Goal: Obtain resource: Download file/media

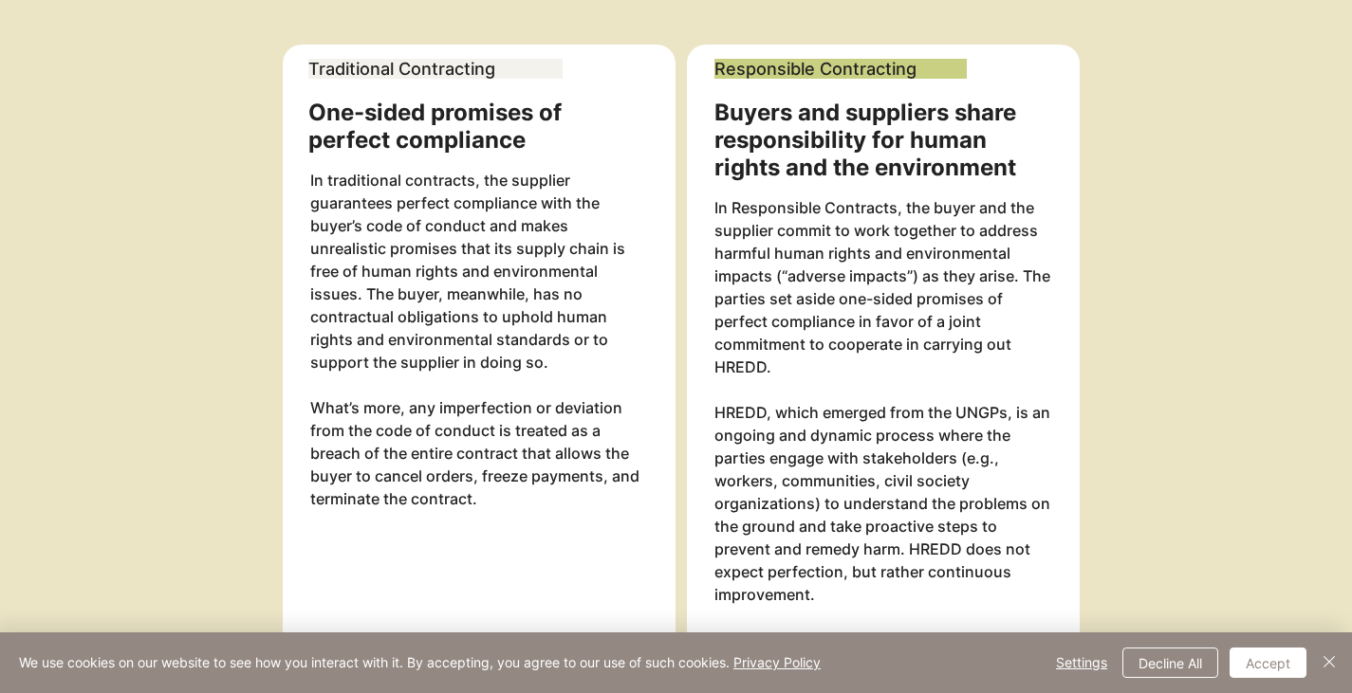
scroll to position [1839, 0]
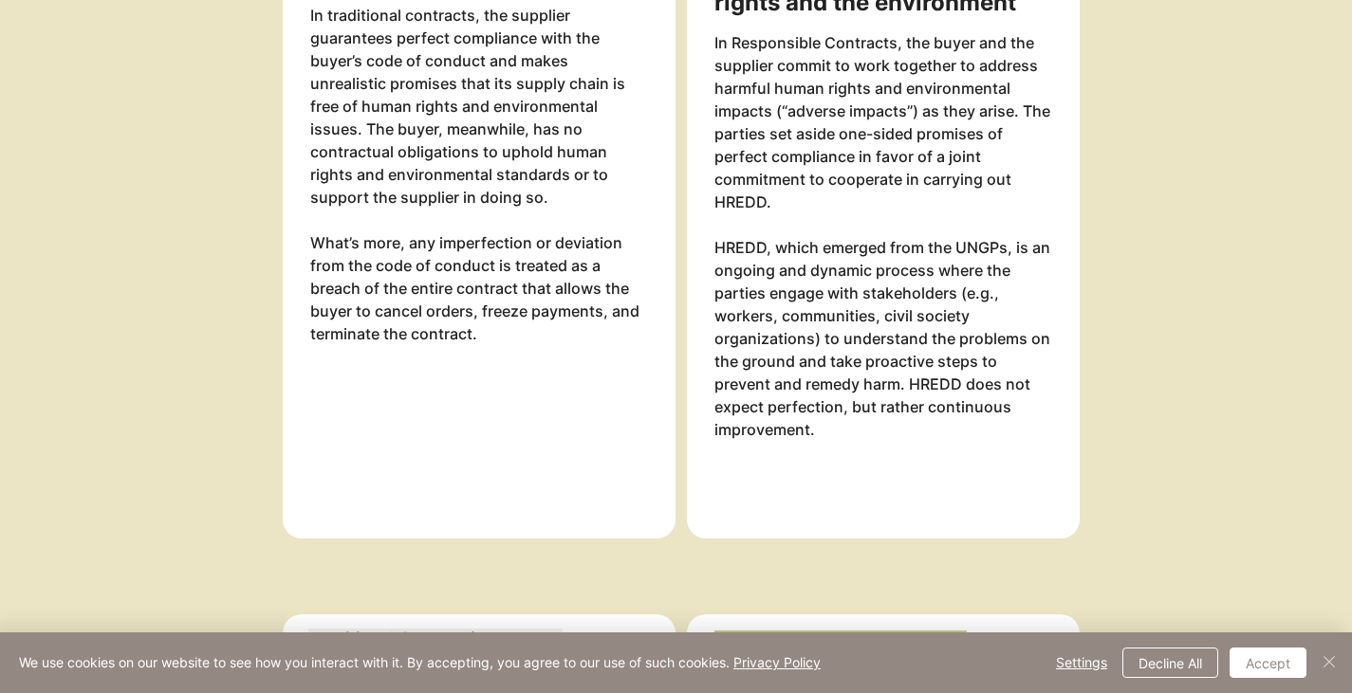
click at [1327, 654] on img "Close" at bounding box center [1329, 662] width 23 height 23
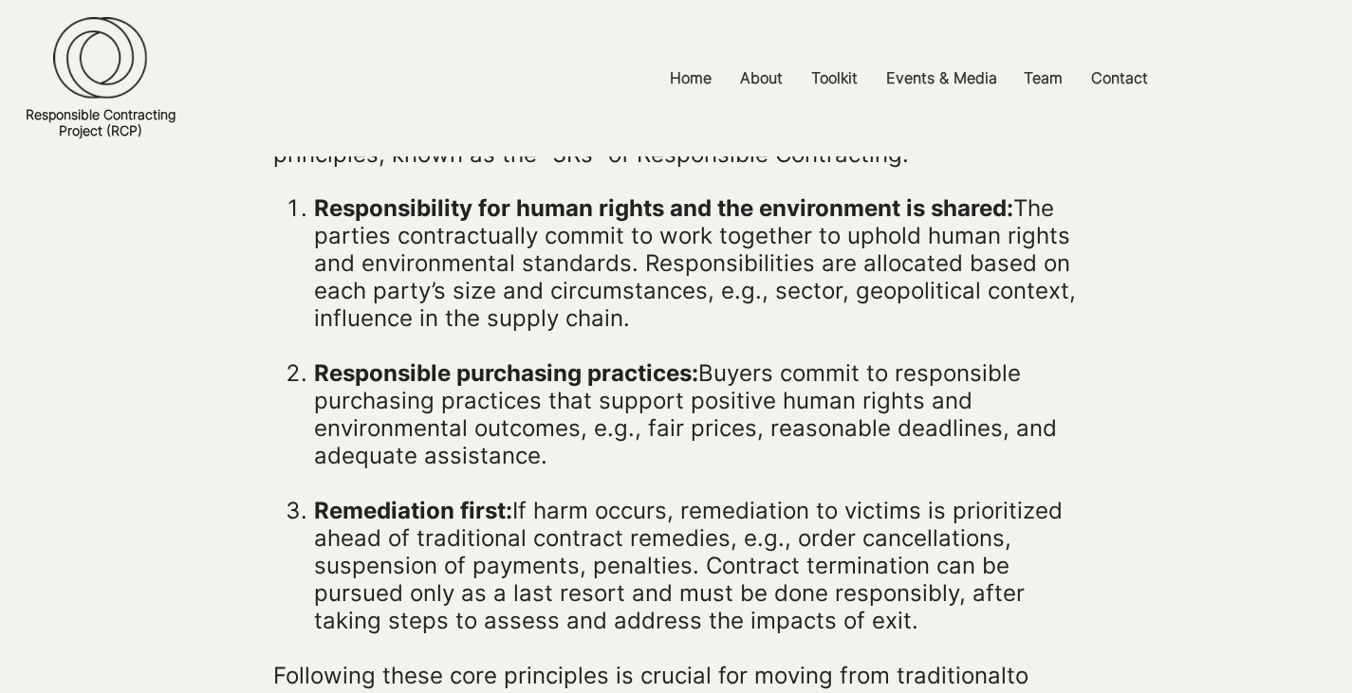
scroll to position [569, 0]
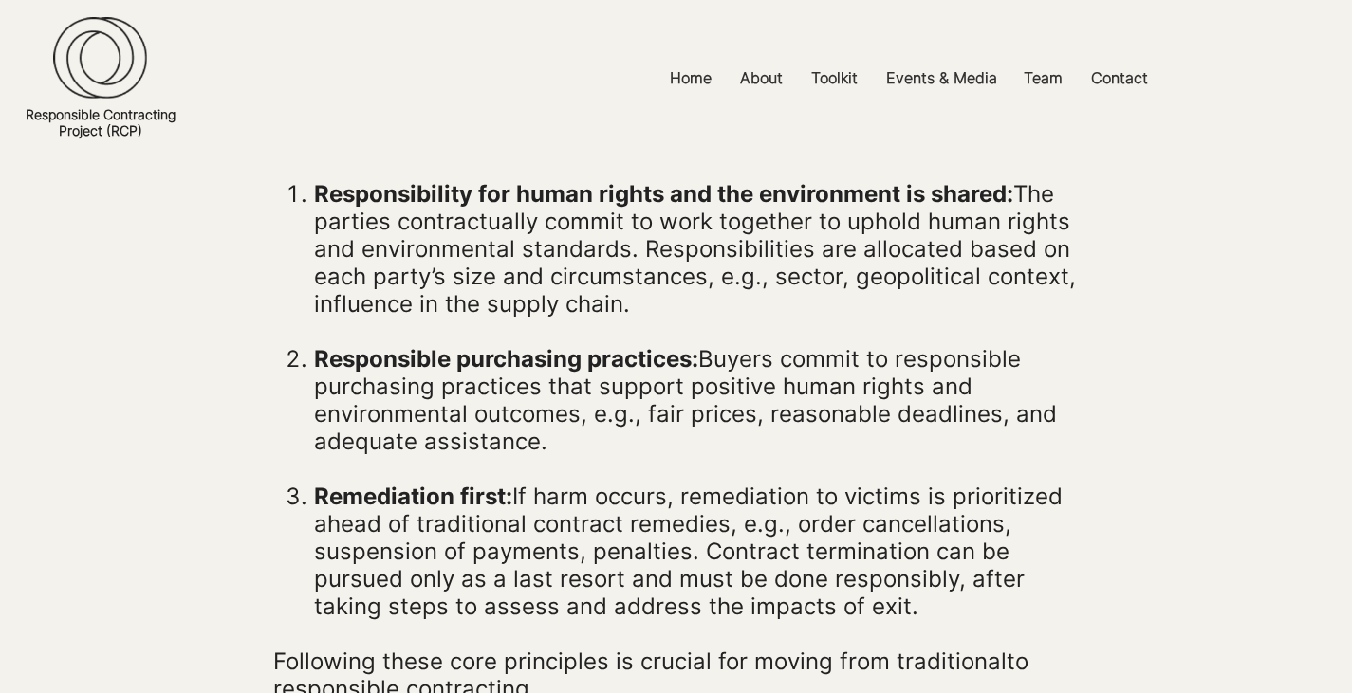
click at [402, 102] on div at bounding box center [676, 78] width 1352 height 157
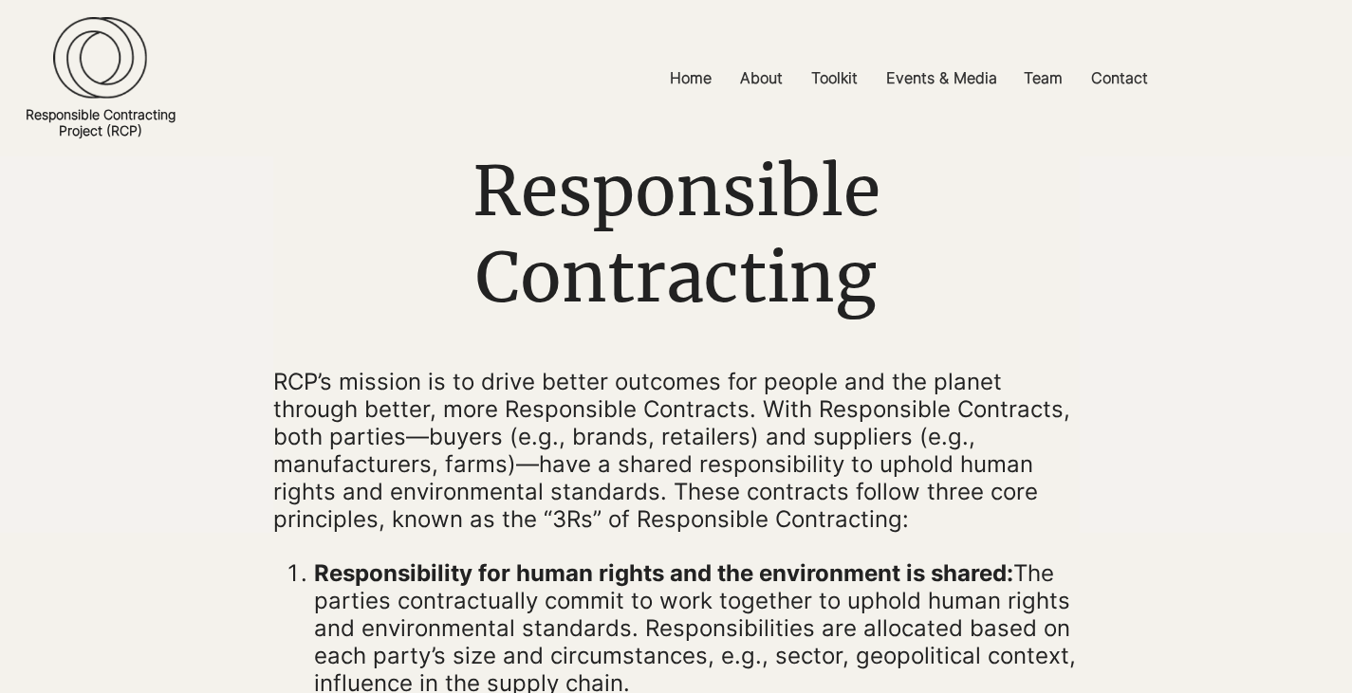
scroll to position [285, 0]
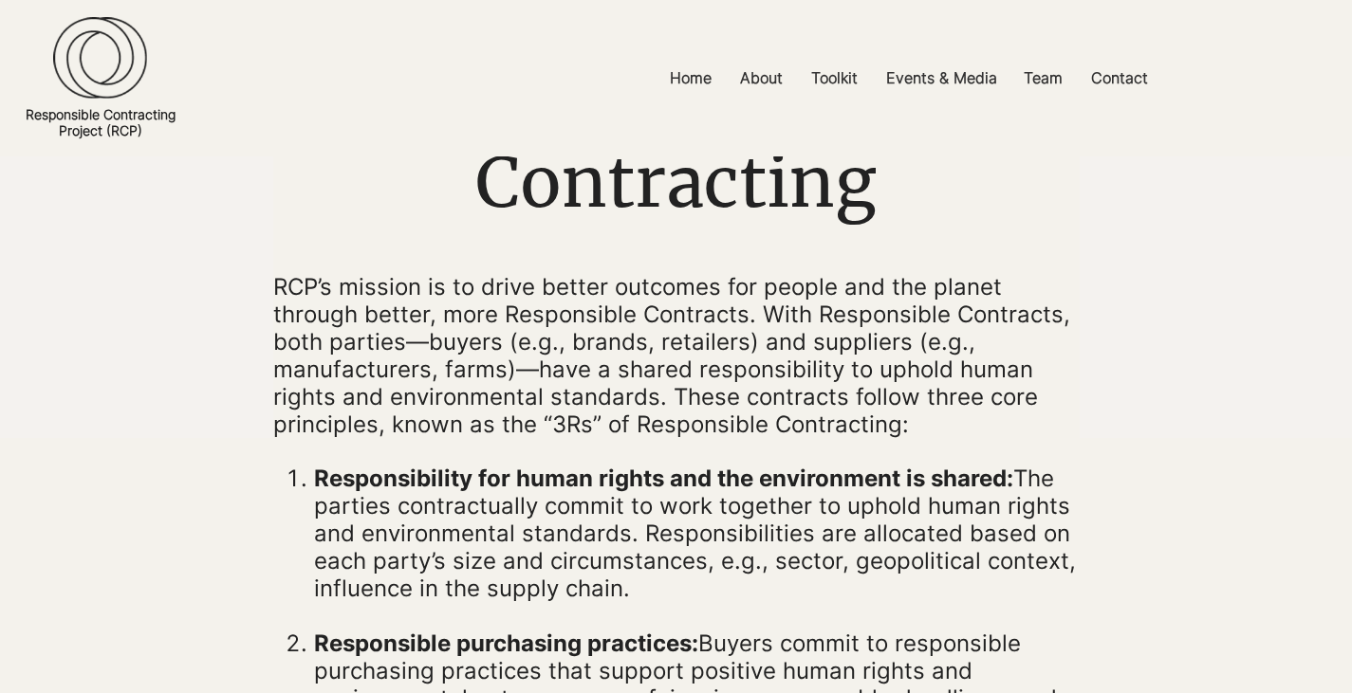
click at [115, 50] on img at bounding box center [100, 58] width 94 height 82
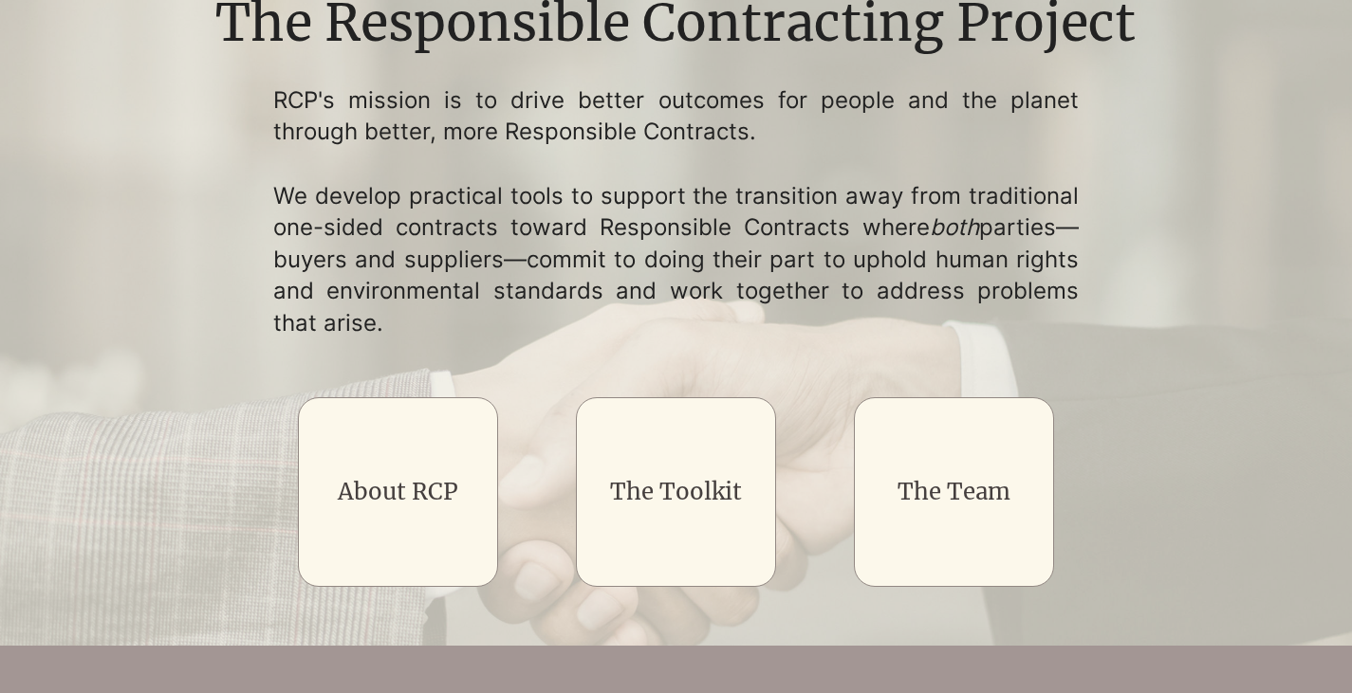
scroll to position [190, 0]
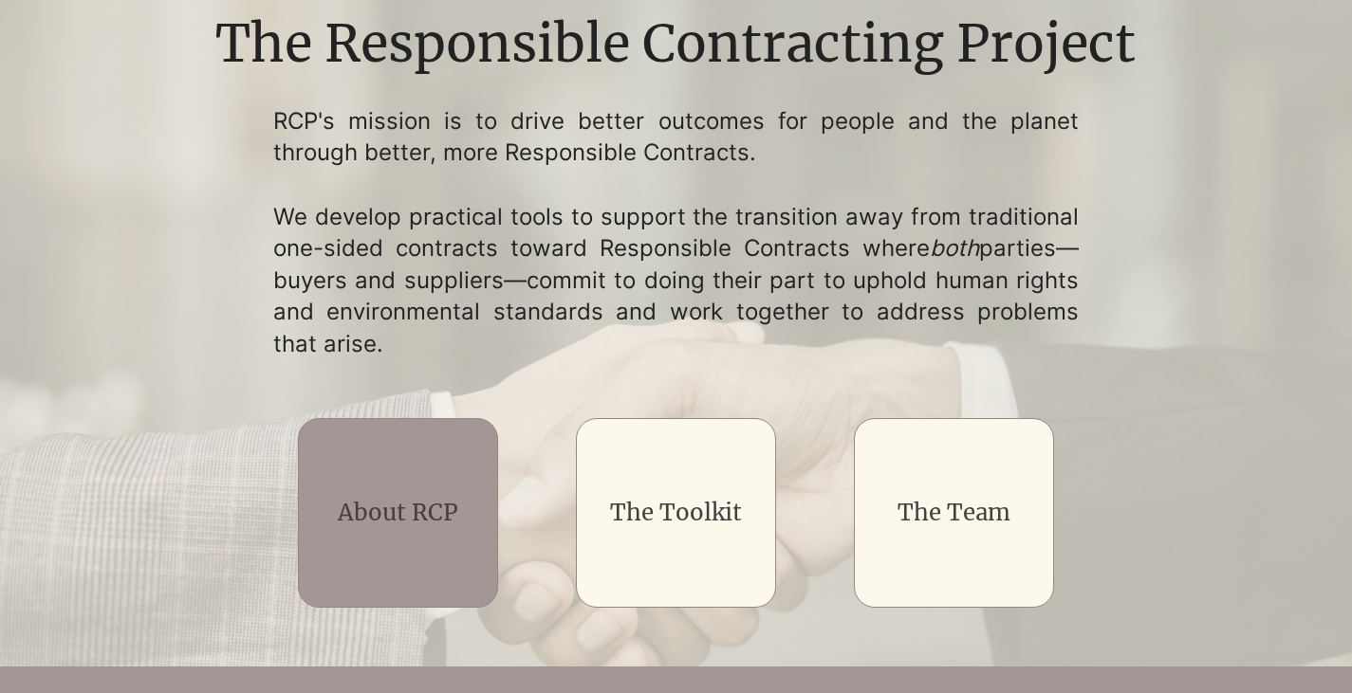
click at [411, 529] on h2 "About RCP" at bounding box center [398, 513] width 160 height 32
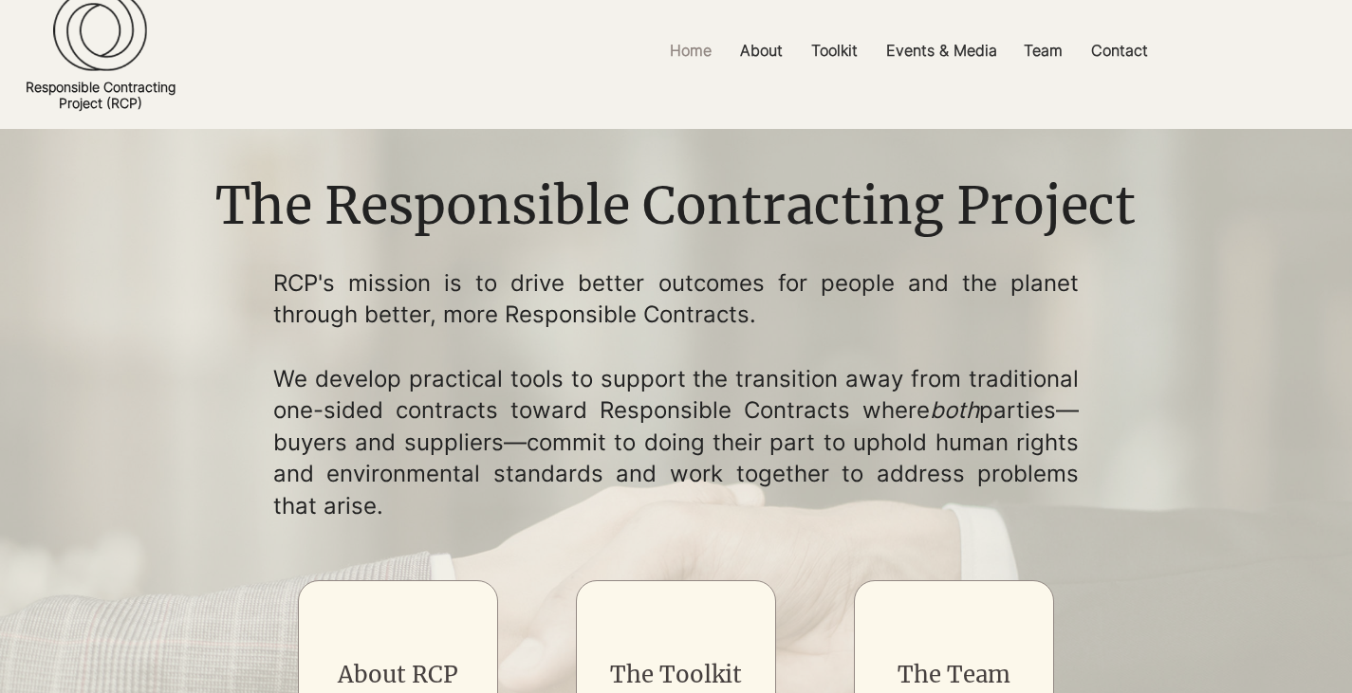
scroll to position [0, 0]
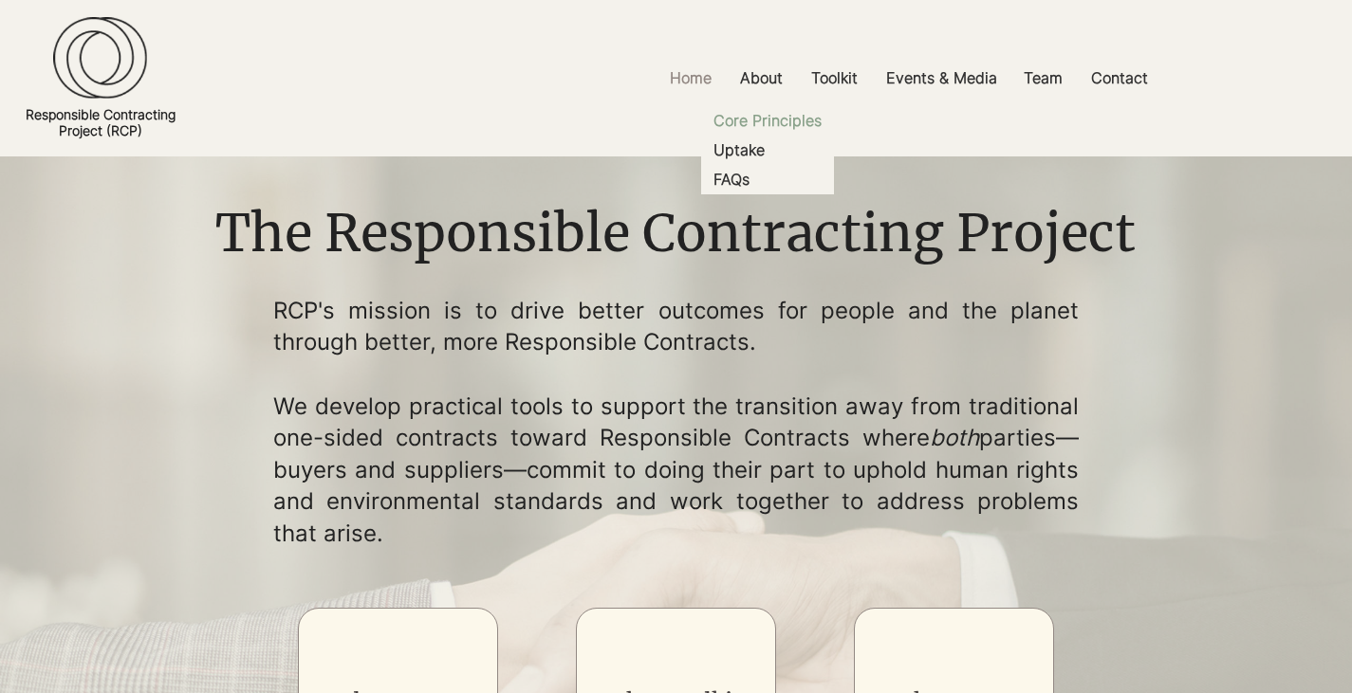
click at [744, 120] on p "Core Principles" at bounding box center [767, 120] width 123 height 29
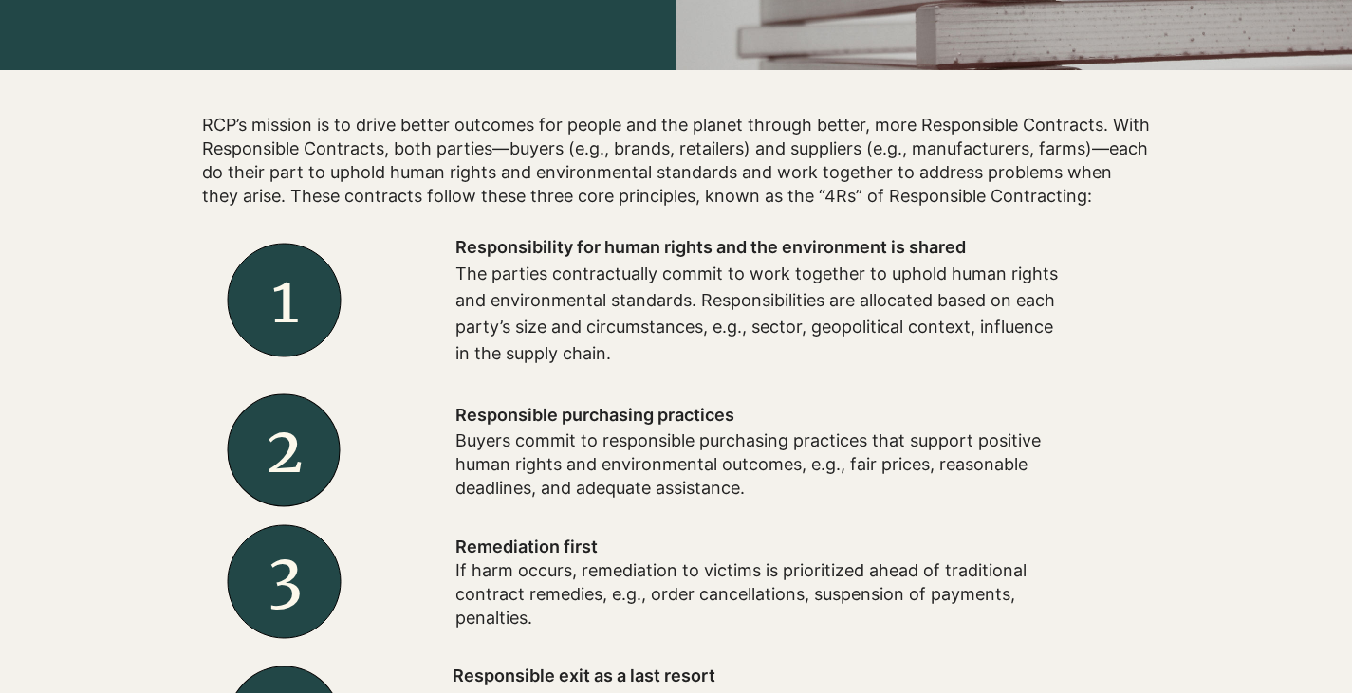
scroll to position [474, 0]
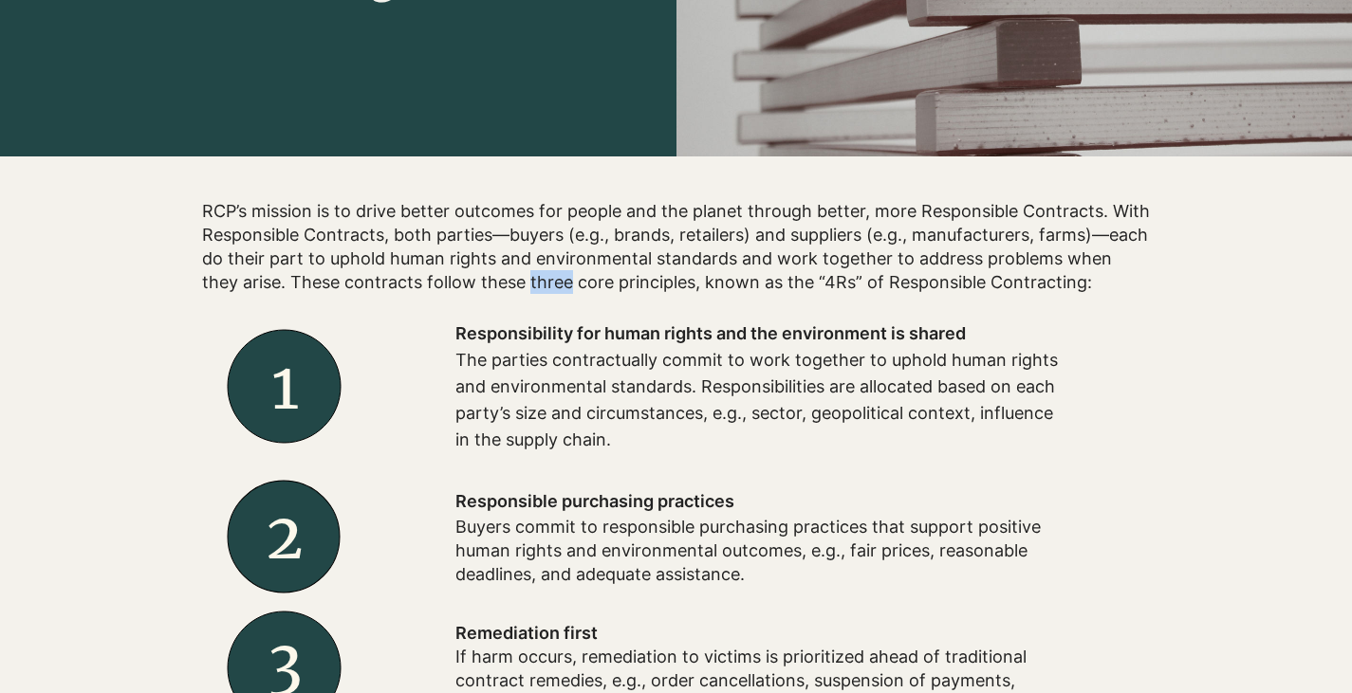
drag, startPoint x: 490, startPoint y: 286, endPoint x: 552, endPoint y: 273, distance: 62.9
click at [532, 275] on h2 "RCP’s mission is to drive better outcomes for people and the planet through bet…" at bounding box center [676, 247] width 949 height 96
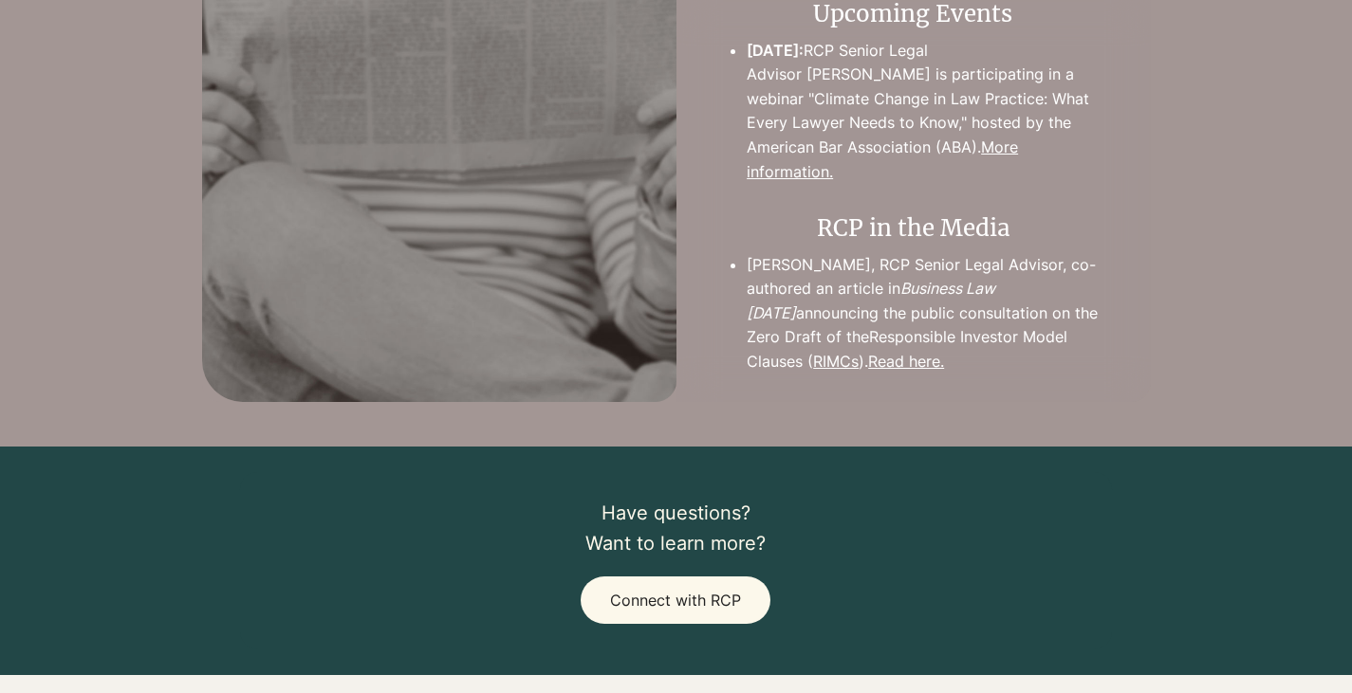
scroll to position [4648, 0]
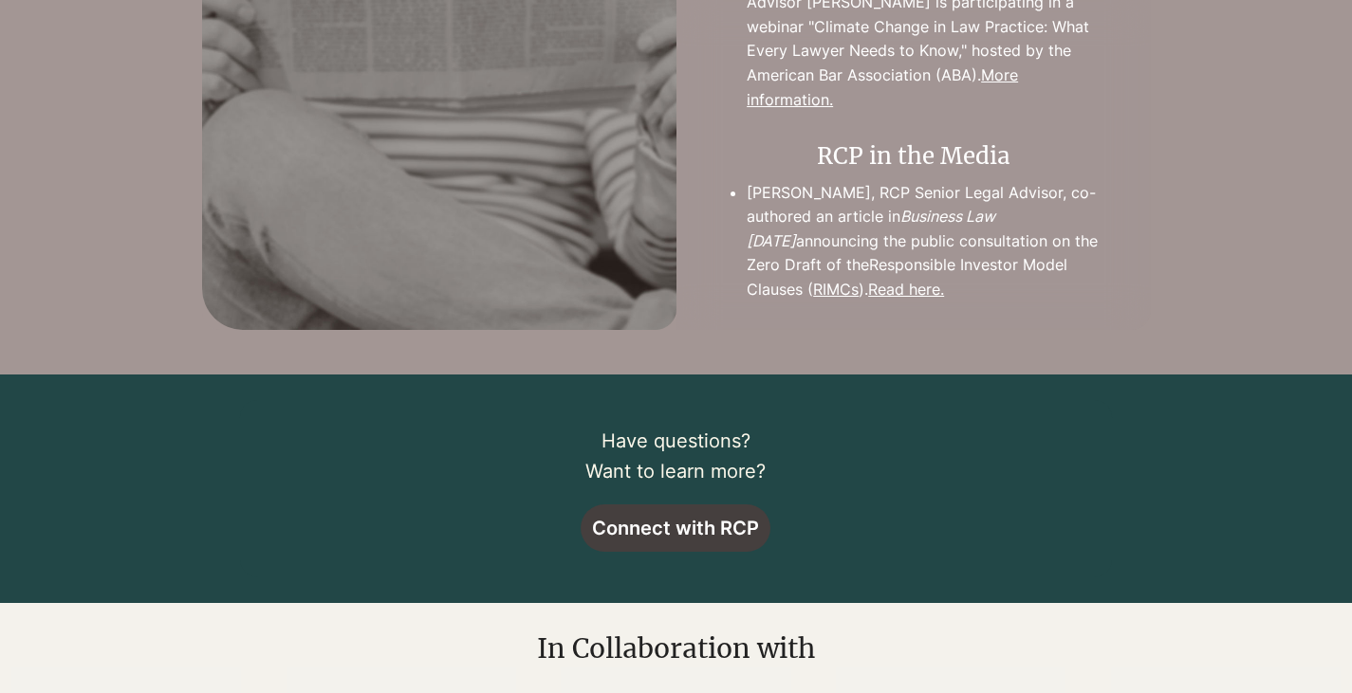
click at [684, 517] on span "Connect with RCP" at bounding box center [675, 528] width 167 height 23
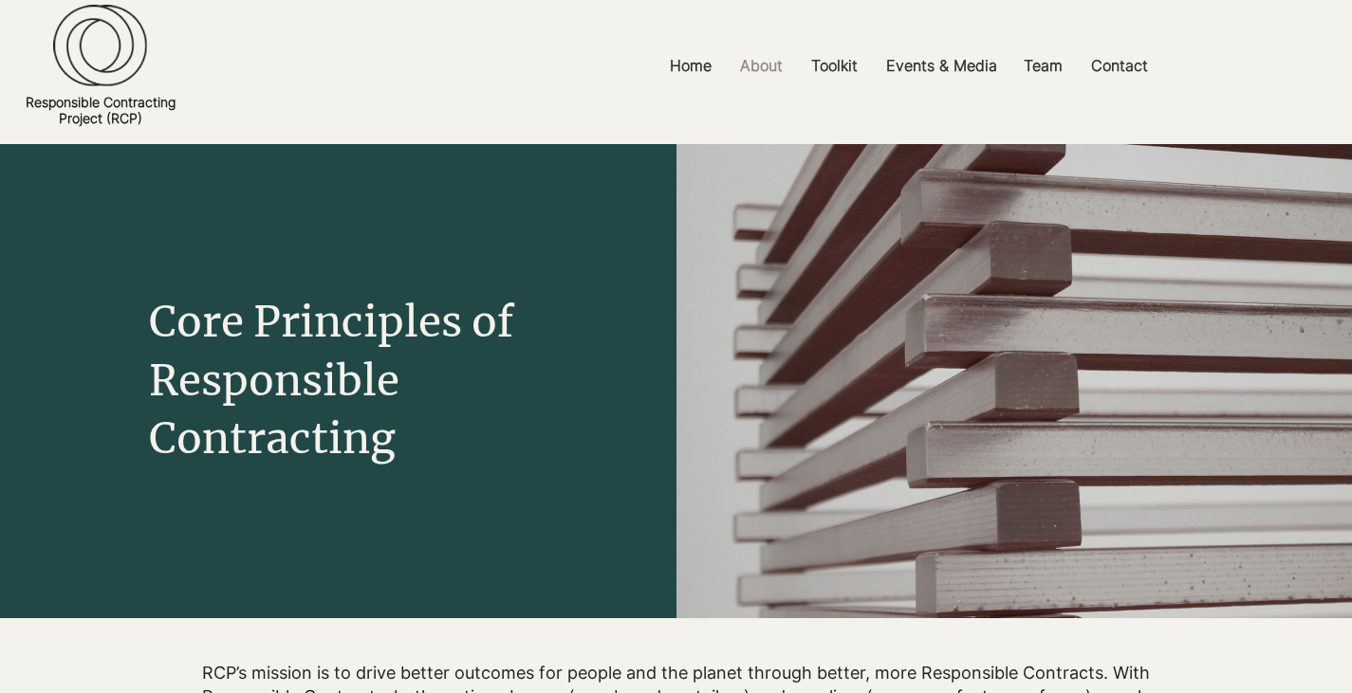
scroll to position [0, 0]
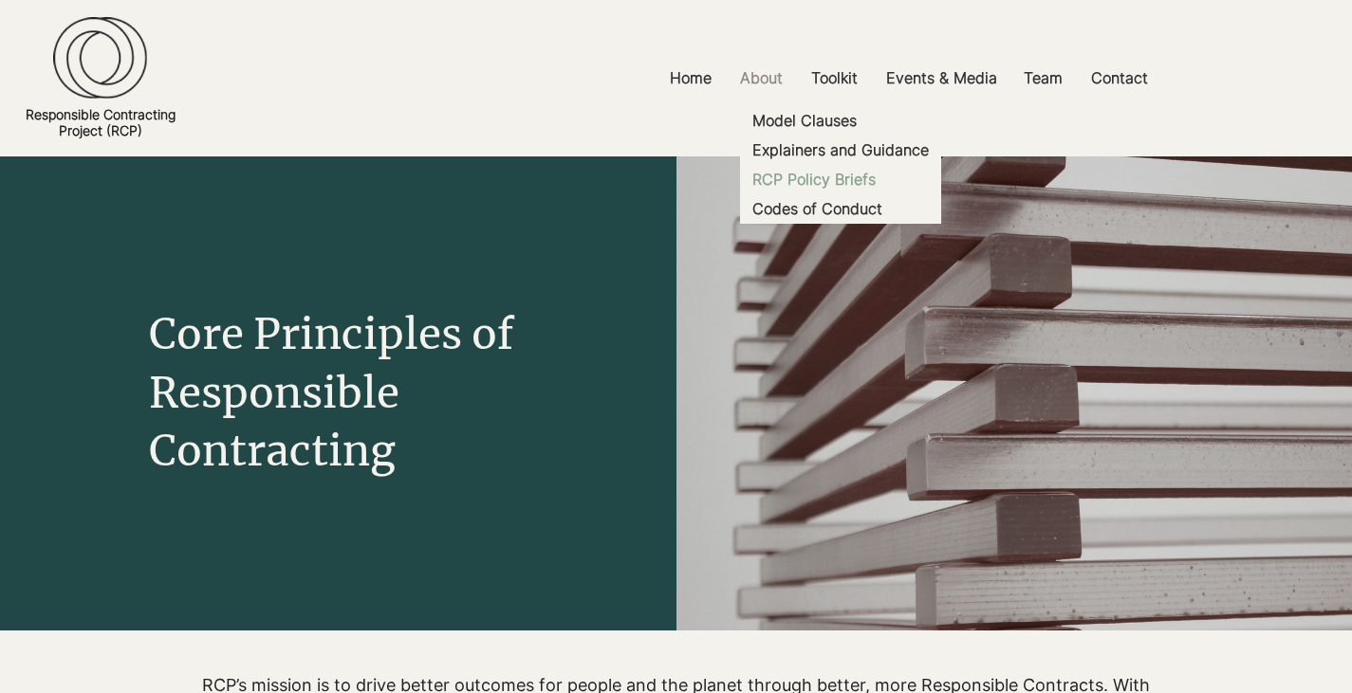
click at [819, 177] on p "RCP Policy Briefs" at bounding box center [814, 179] width 138 height 29
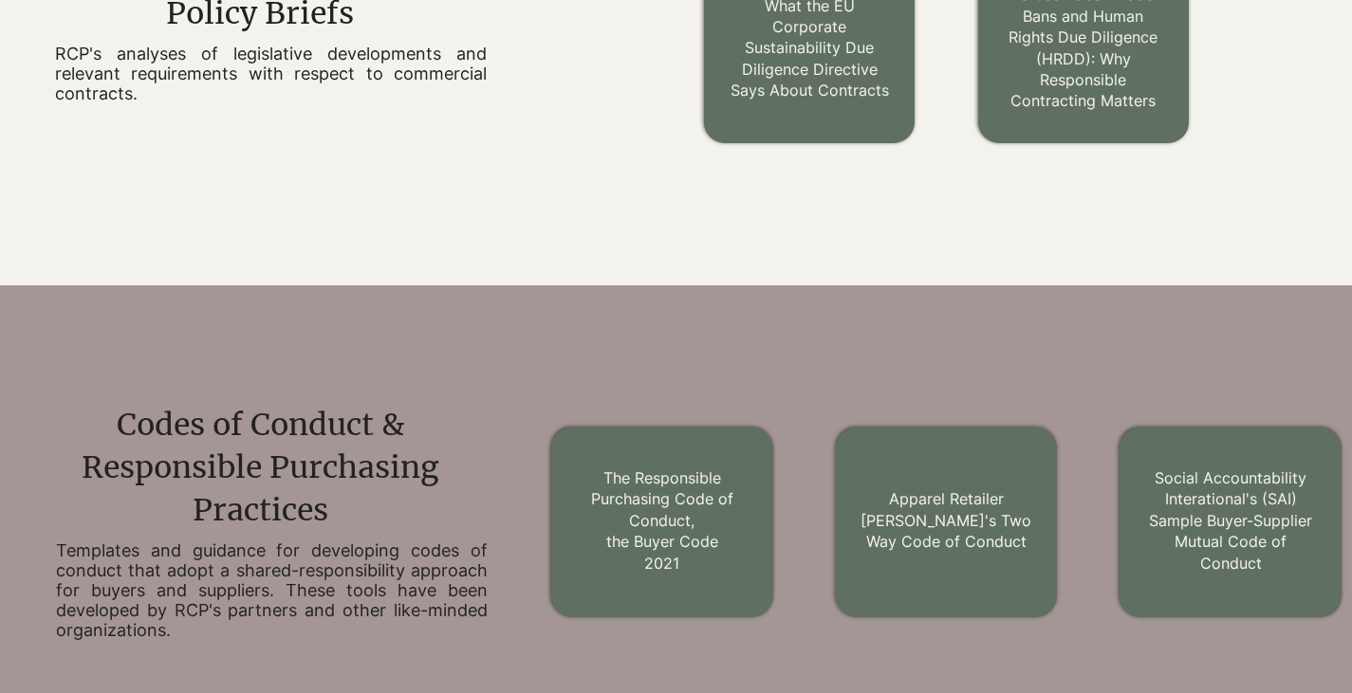
scroll to position [1632, 0]
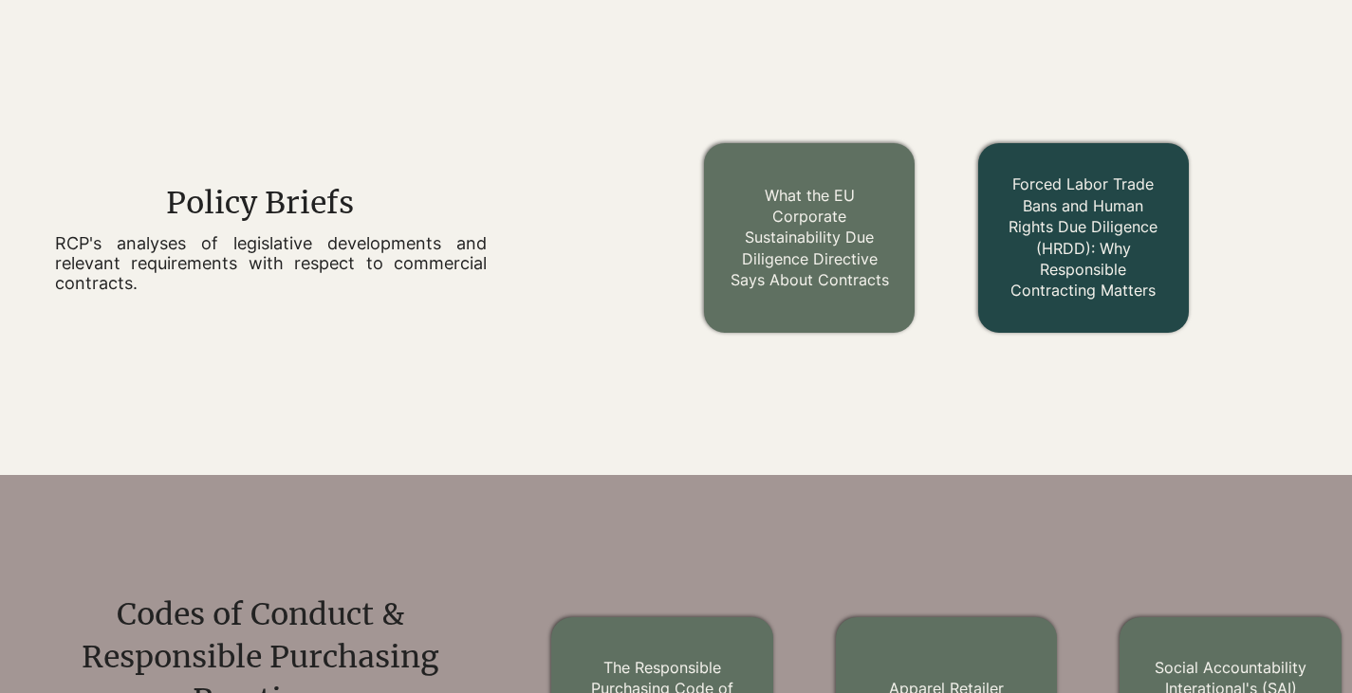
click at [1066, 261] on link "Forced Labor Trade Bans and Human Rights Due Diligence (HRDD): Why Responsible …" at bounding box center [1082, 237] width 149 height 125
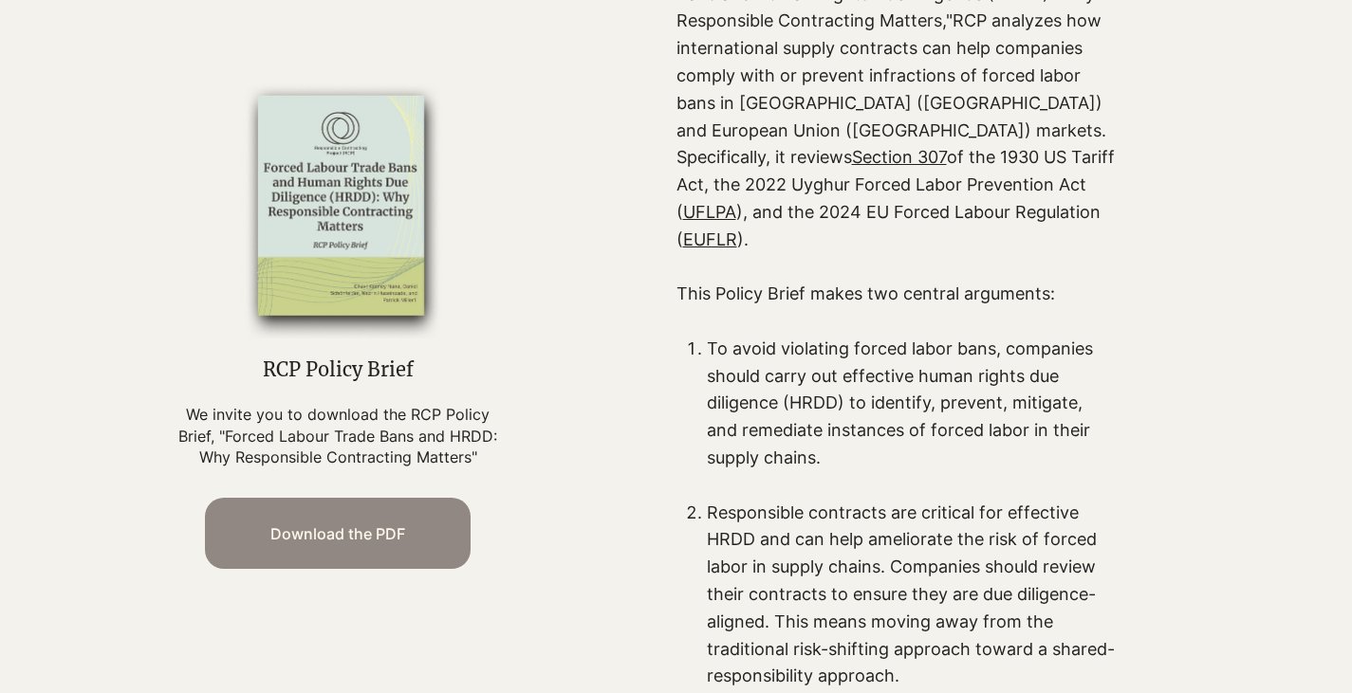
scroll to position [759, 0]
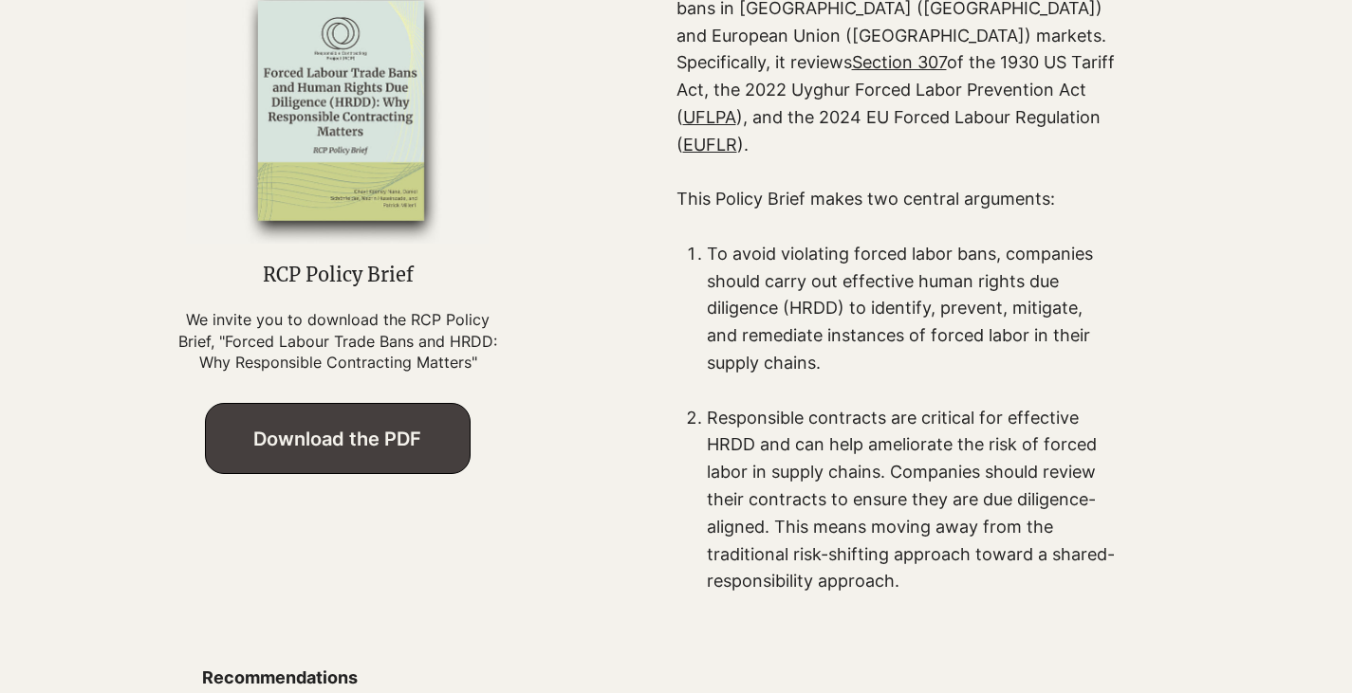
click at [282, 435] on span "Download the PDF" at bounding box center [337, 439] width 168 height 23
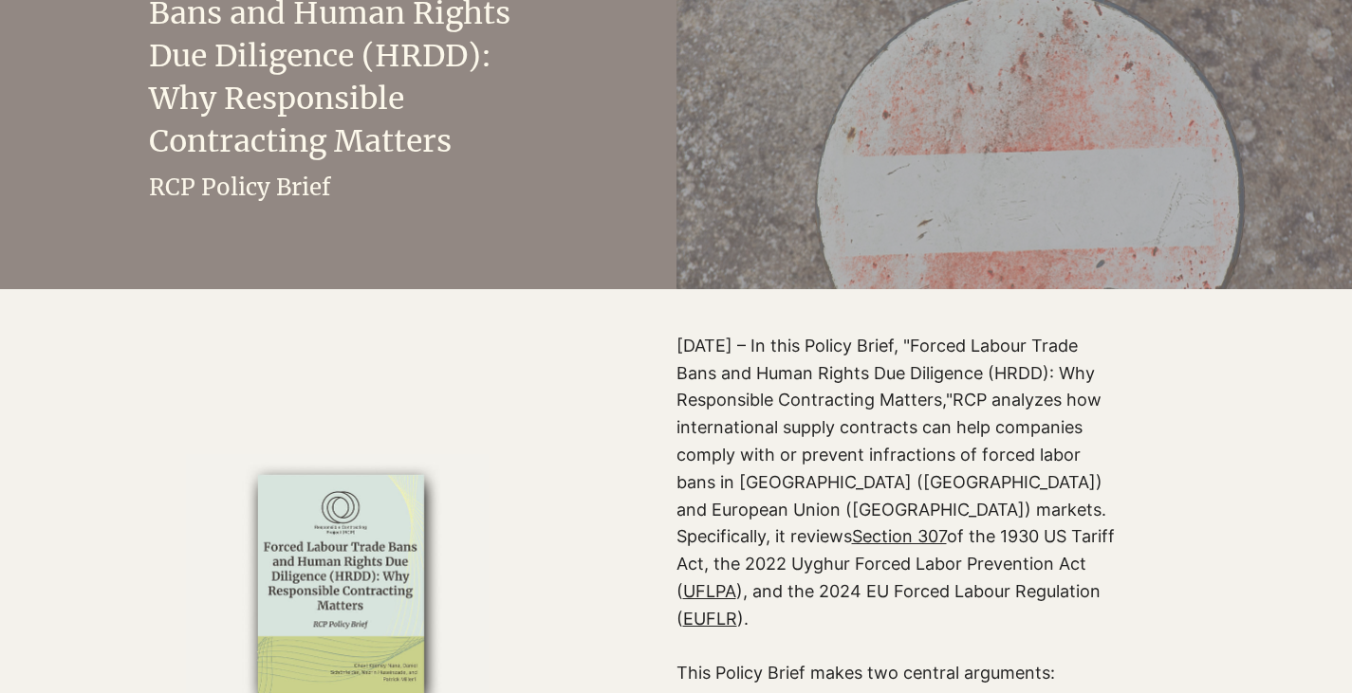
scroll to position [0, 0]
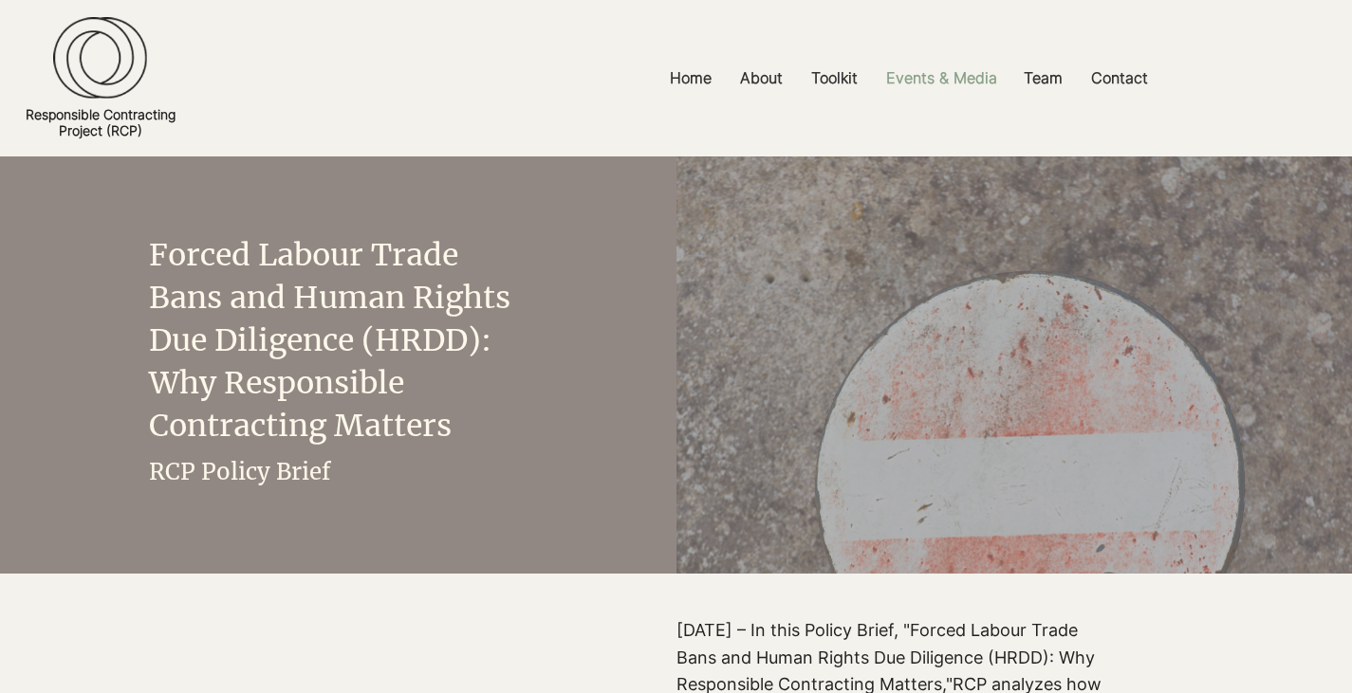
click at [960, 67] on p "Events & Media" at bounding box center [941, 78] width 130 height 43
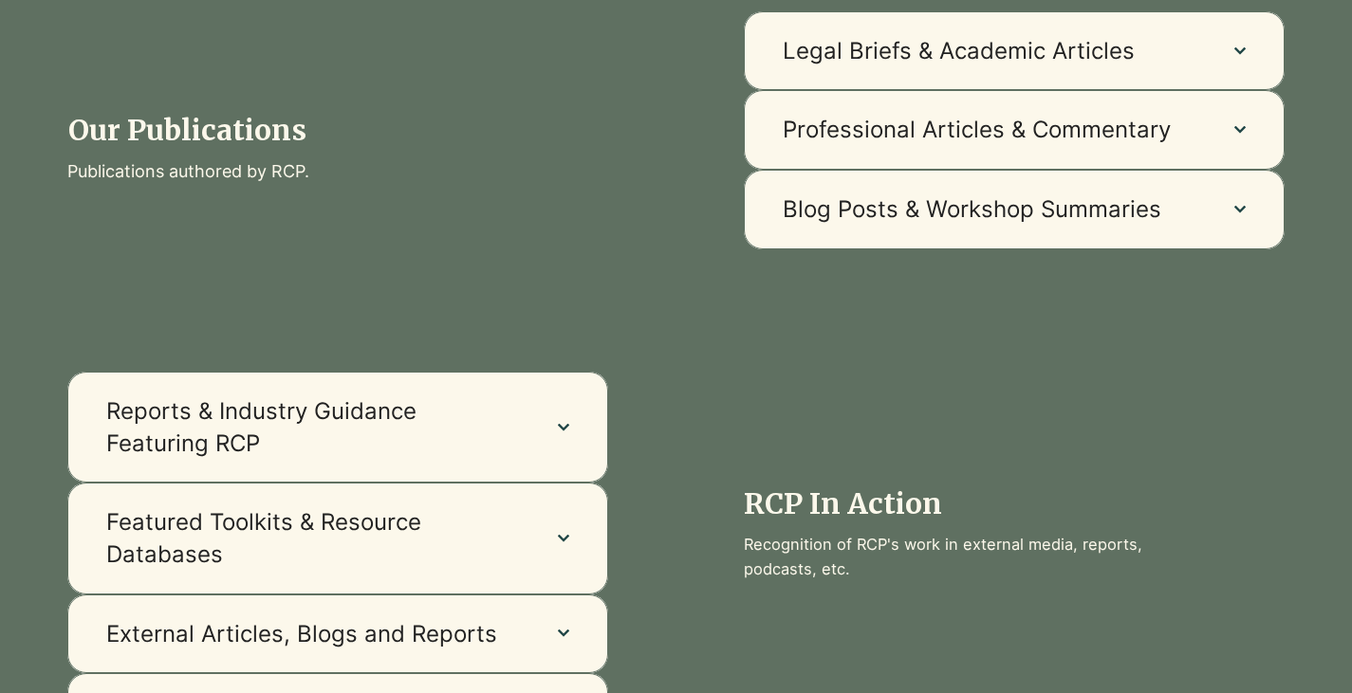
scroll to position [1518, 0]
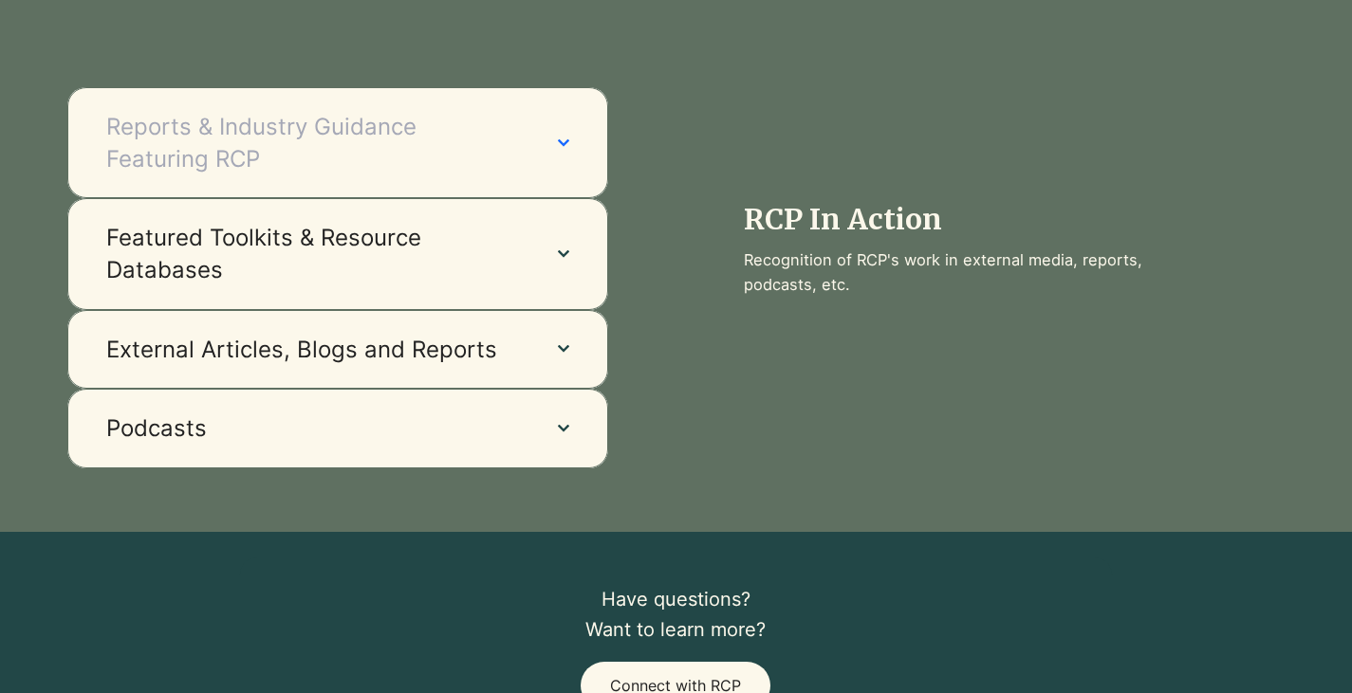
click at [381, 175] on span "Reports & Industry Guidance Featuring RCP" at bounding box center [313, 143] width 414 height 64
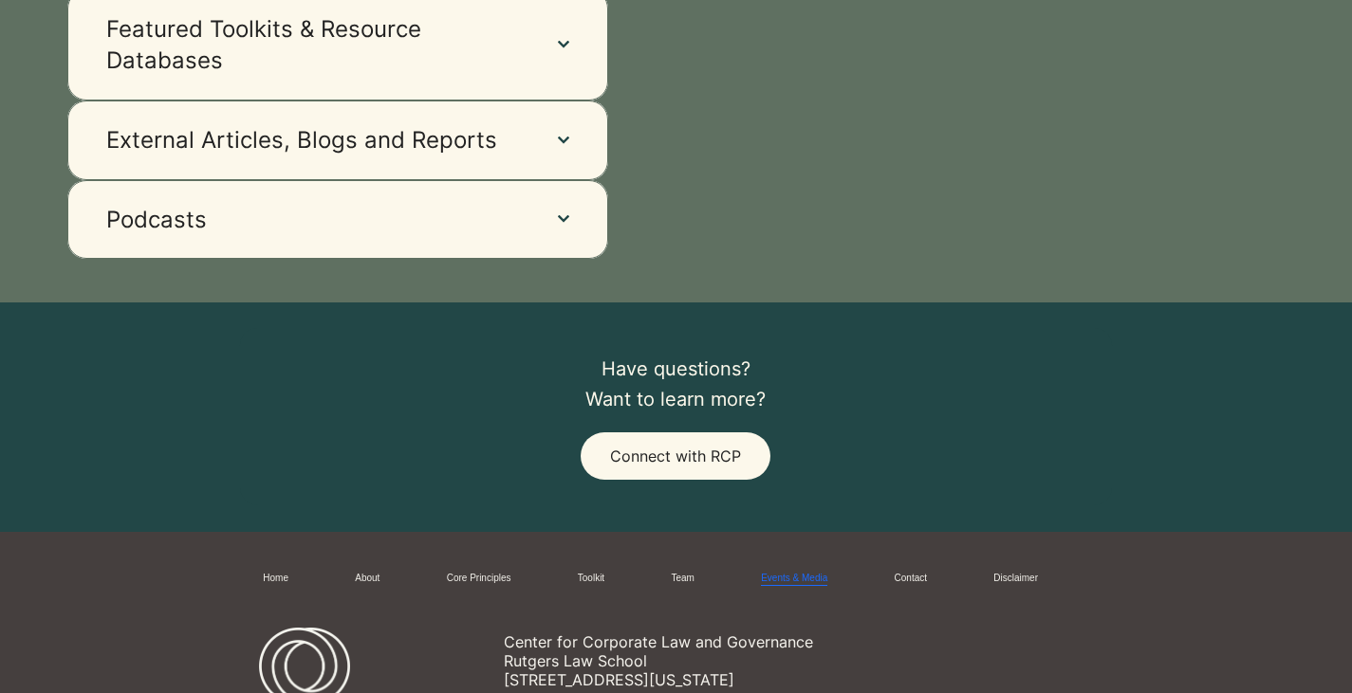
scroll to position [3976, 0]
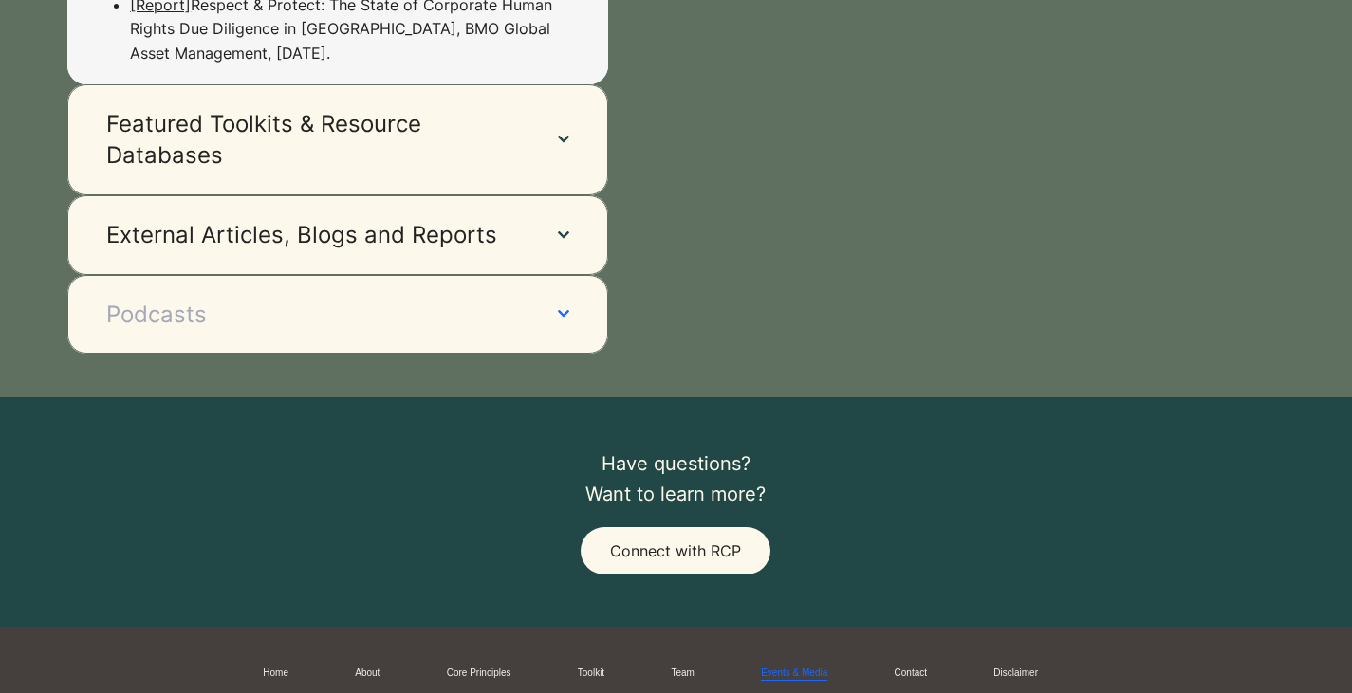
click at [348, 275] on button "Podcasts" at bounding box center [337, 315] width 541 height 80
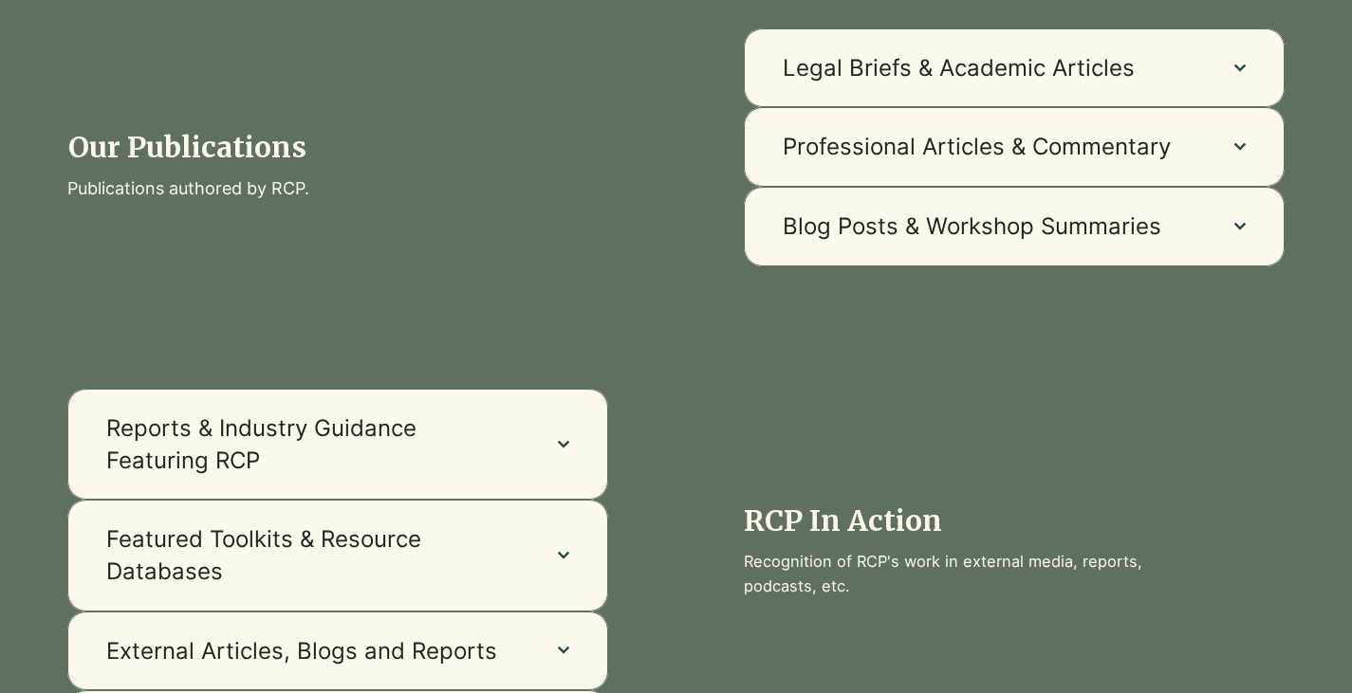
scroll to position [1501, 0]
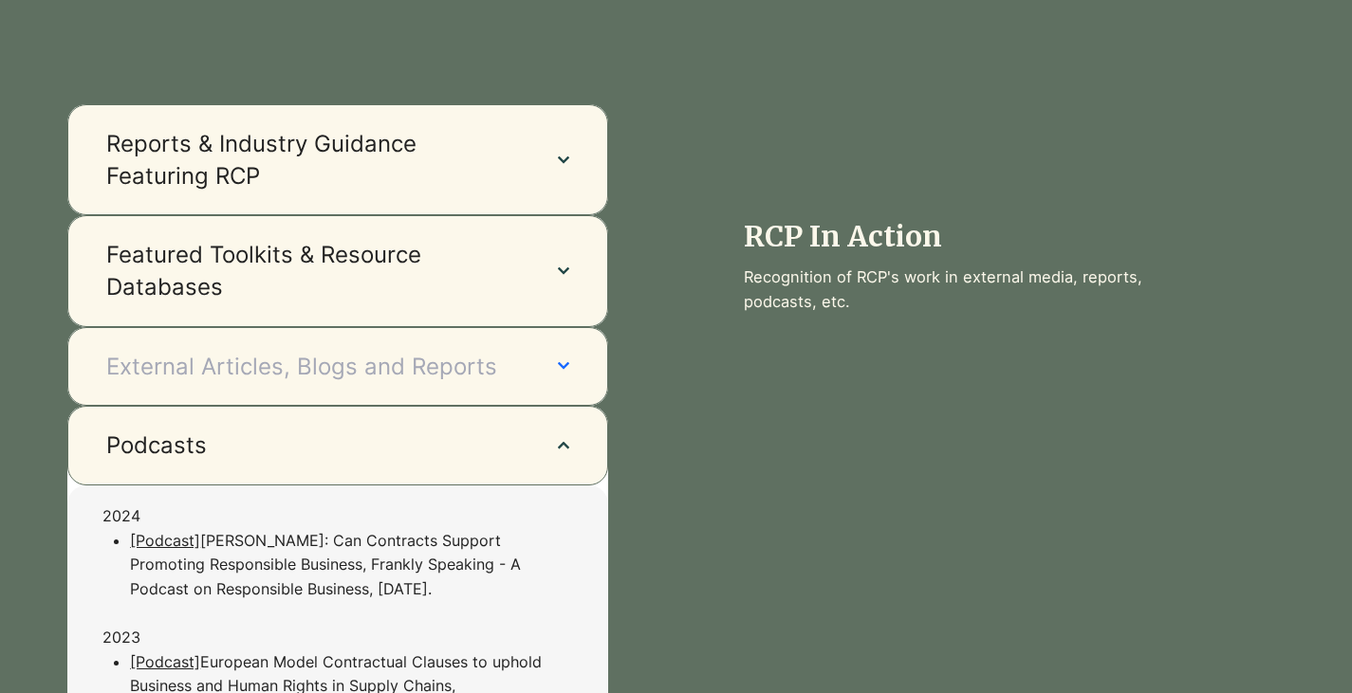
click at [319, 360] on span "External Articles, Blogs and Reports" at bounding box center [313, 367] width 414 height 32
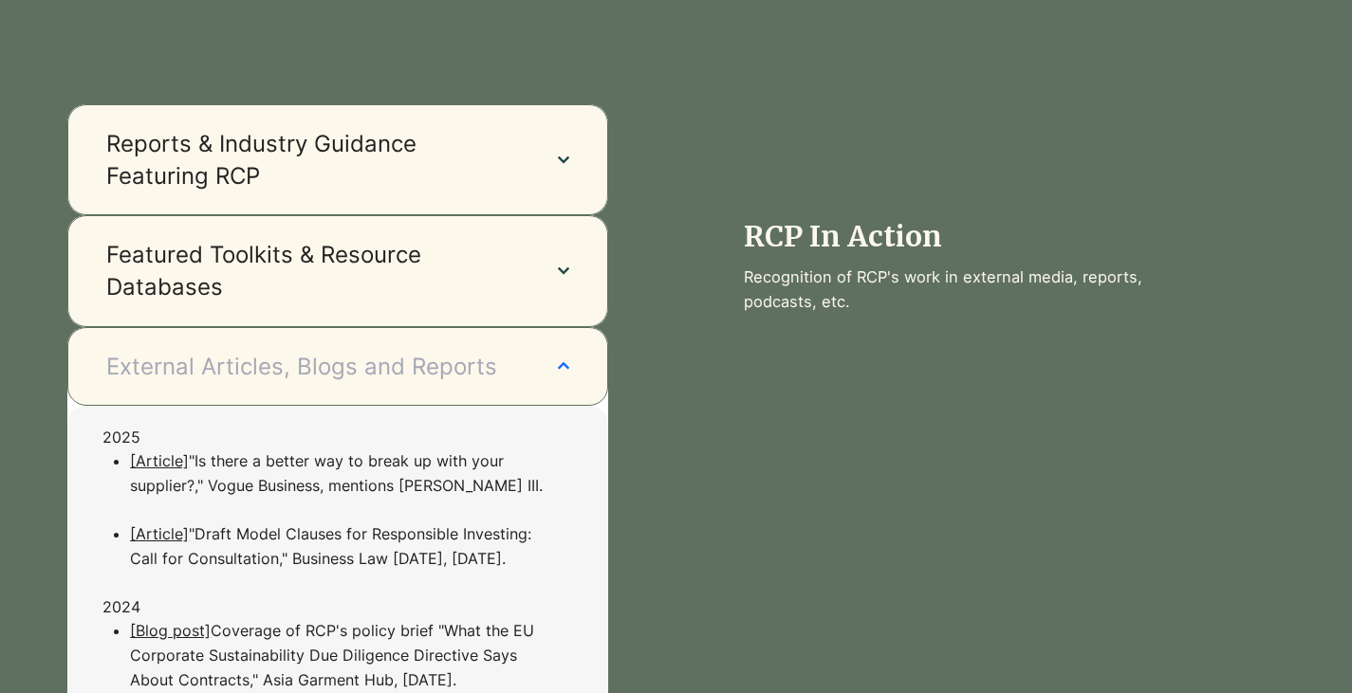
click at [297, 383] on span "External Articles, Blogs and Reports" at bounding box center [313, 367] width 414 height 32
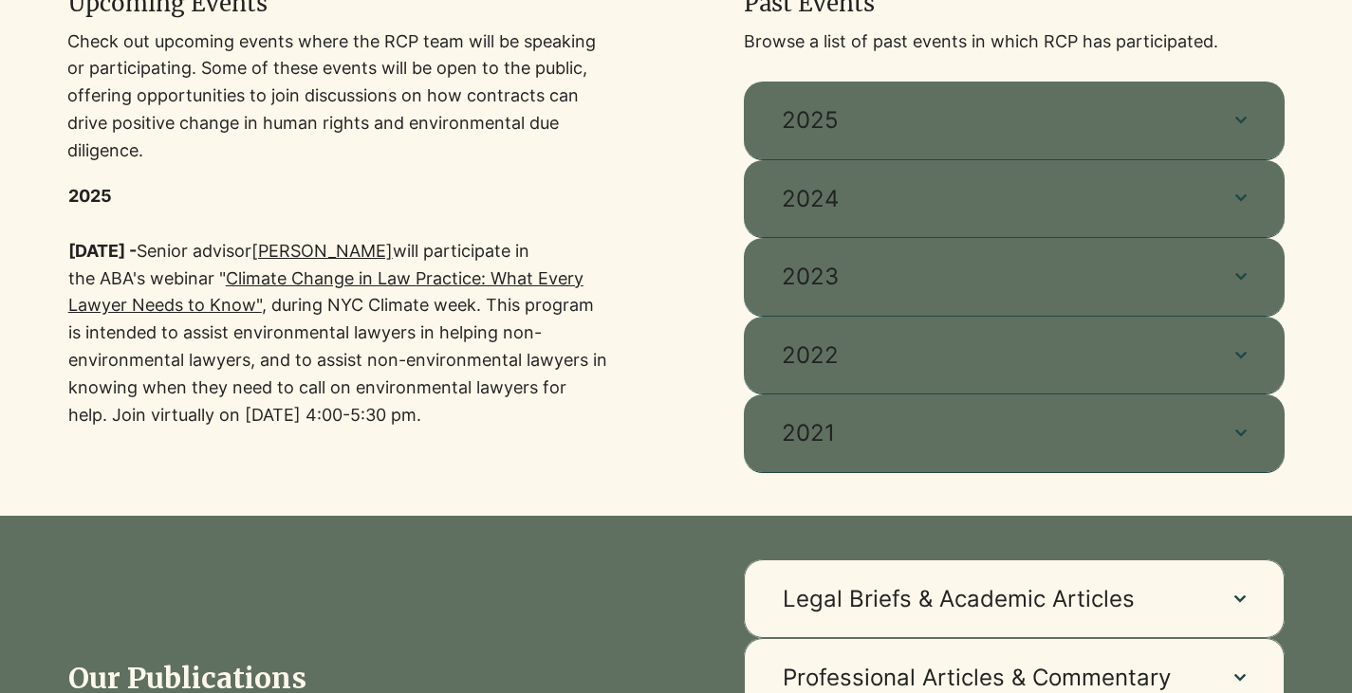
scroll to position [637, 0]
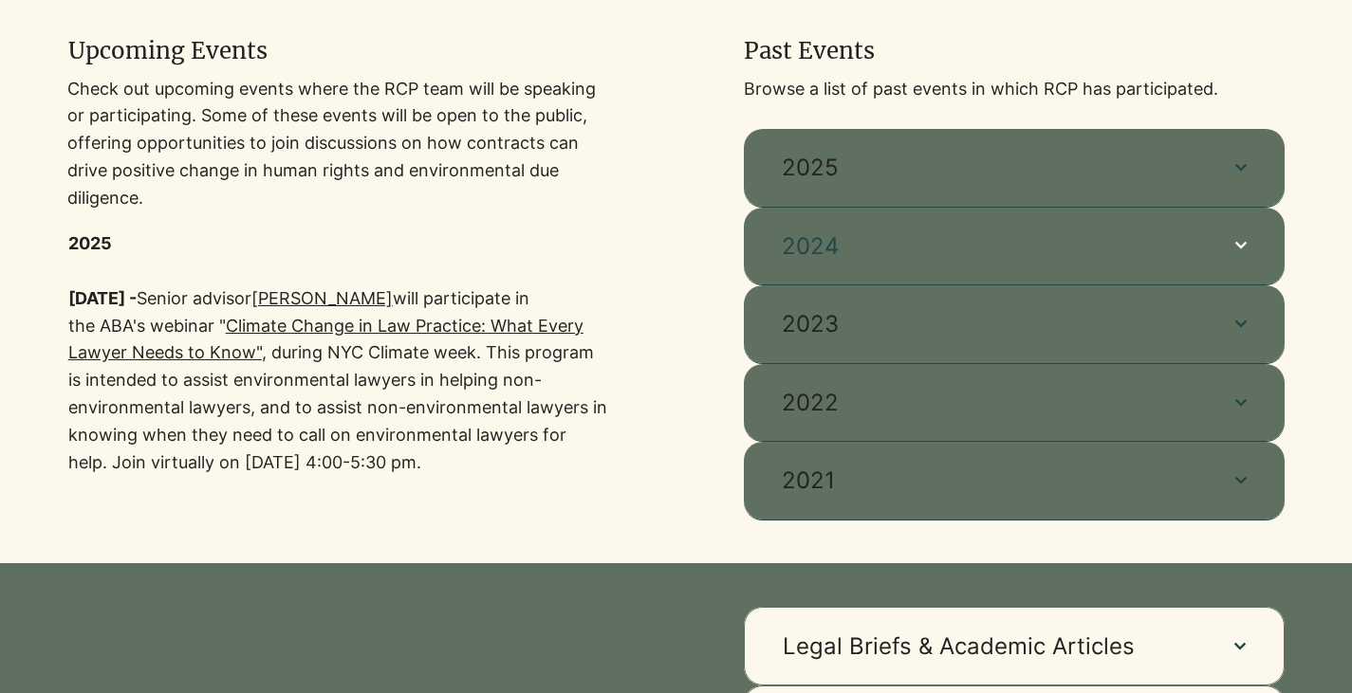
click at [820, 252] on span "2024" at bounding box center [989, 246] width 415 height 32
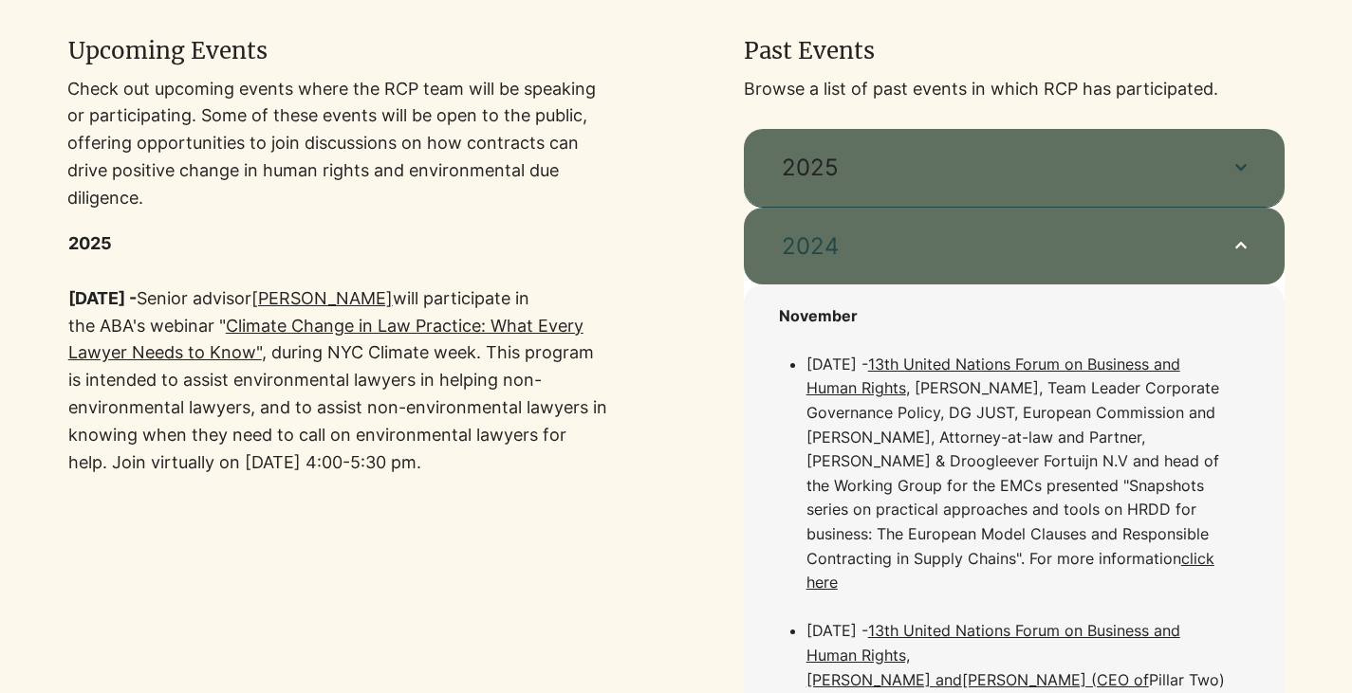
click at [820, 251] on span "2024" at bounding box center [989, 246] width 415 height 32
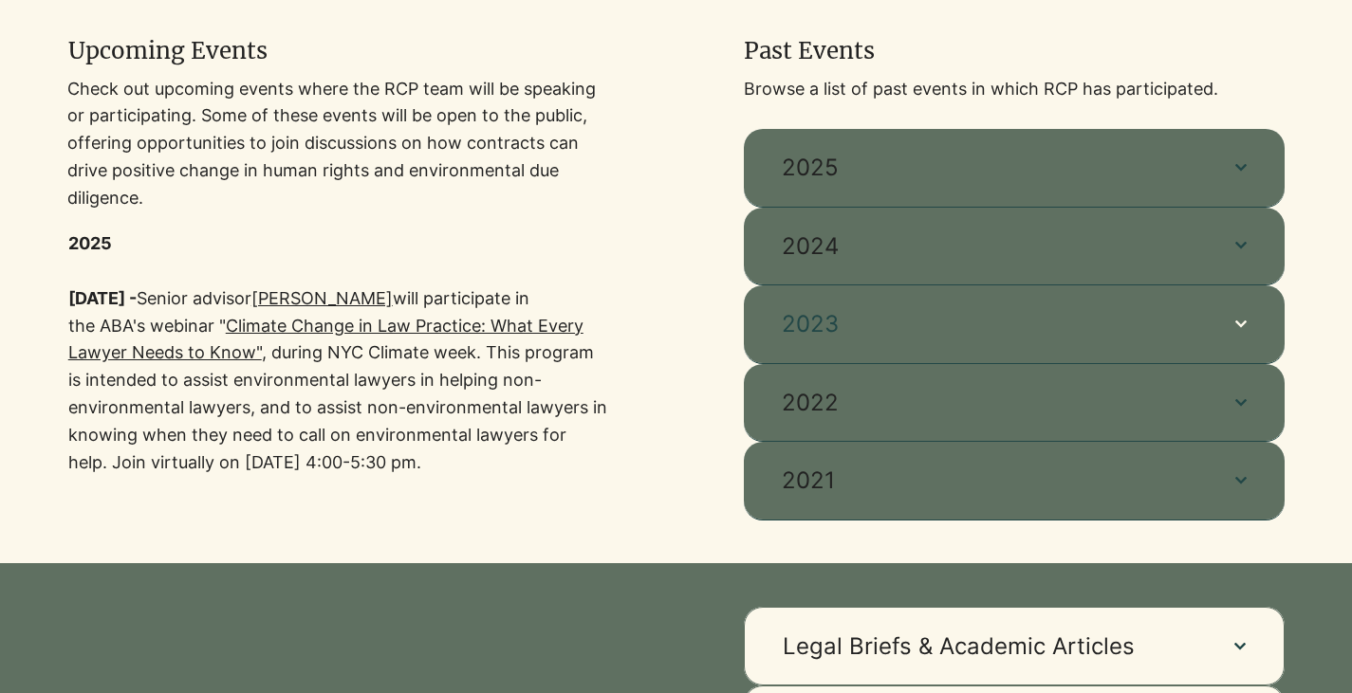
click at [806, 317] on span "2023" at bounding box center [989, 324] width 415 height 32
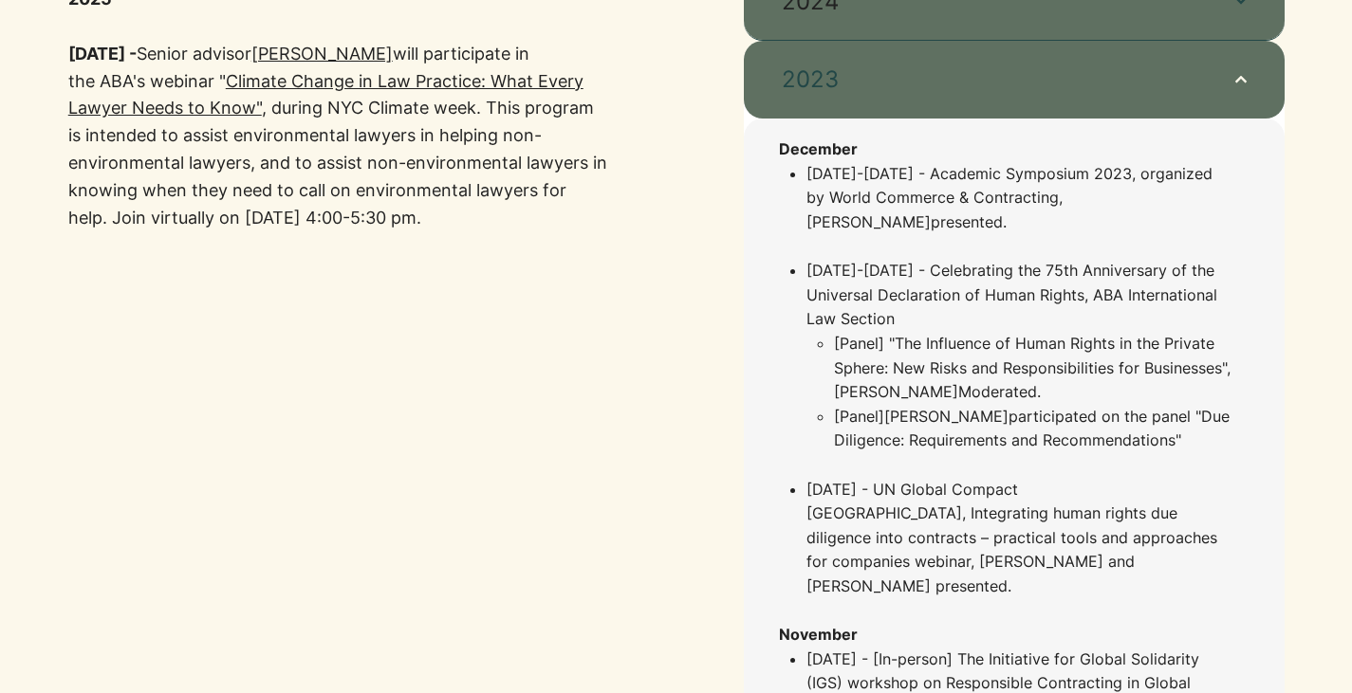
scroll to position [732, 0]
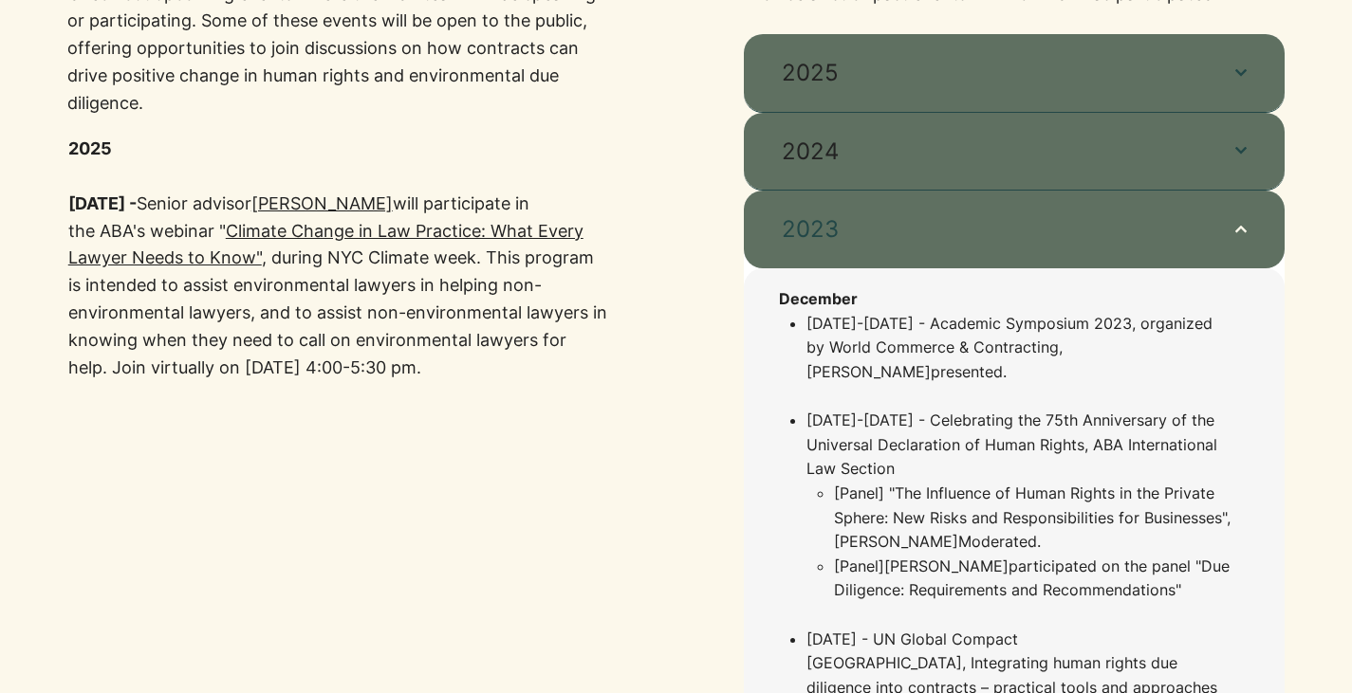
click at [801, 227] on span "2023" at bounding box center [989, 229] width 415 height 32
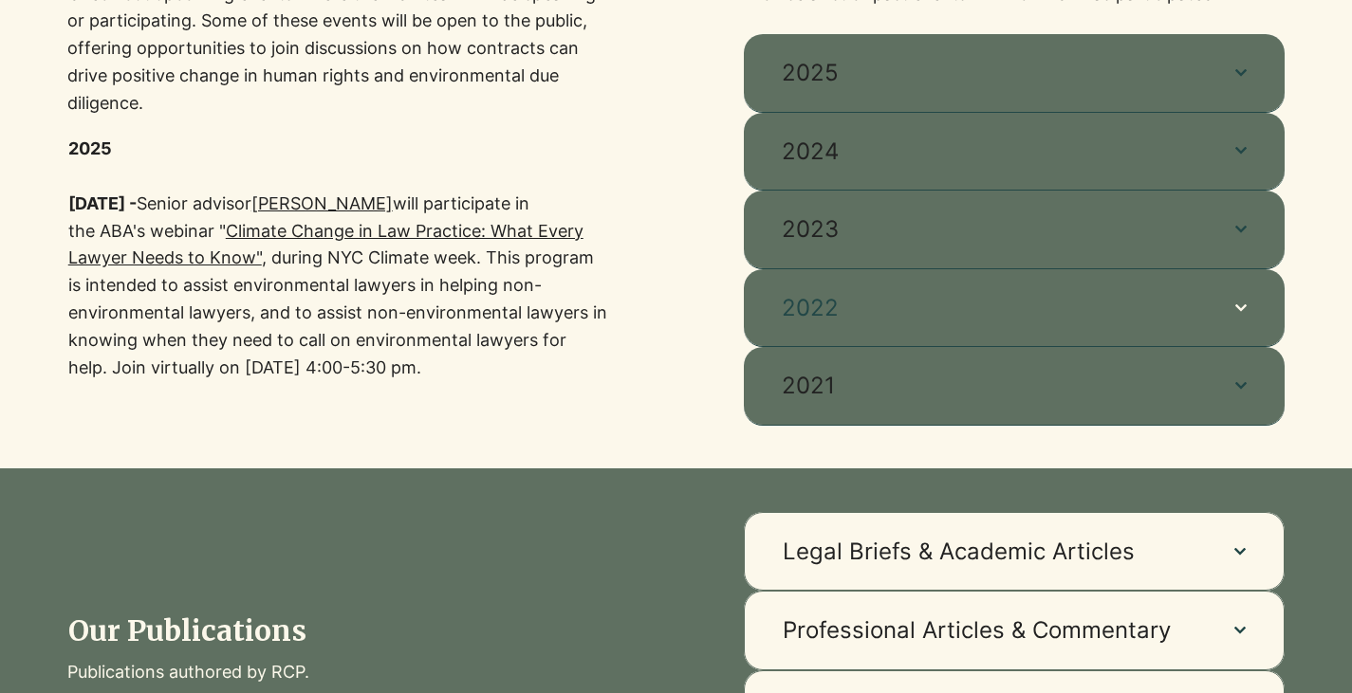
click at [804, 309] on span "2022" at bounding box center [989, 308] width 415 height 32
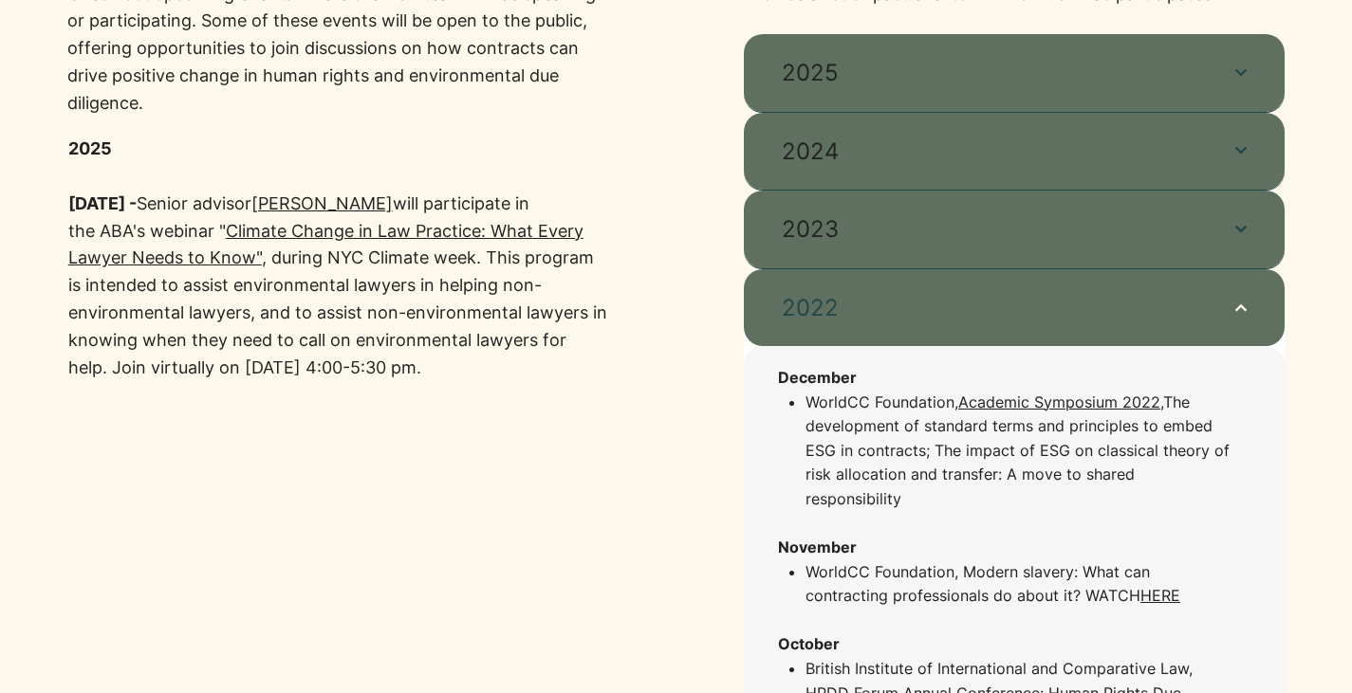
click at [803, 280] on button "2022" at bounding box center [1014, 308] width 541 height 78
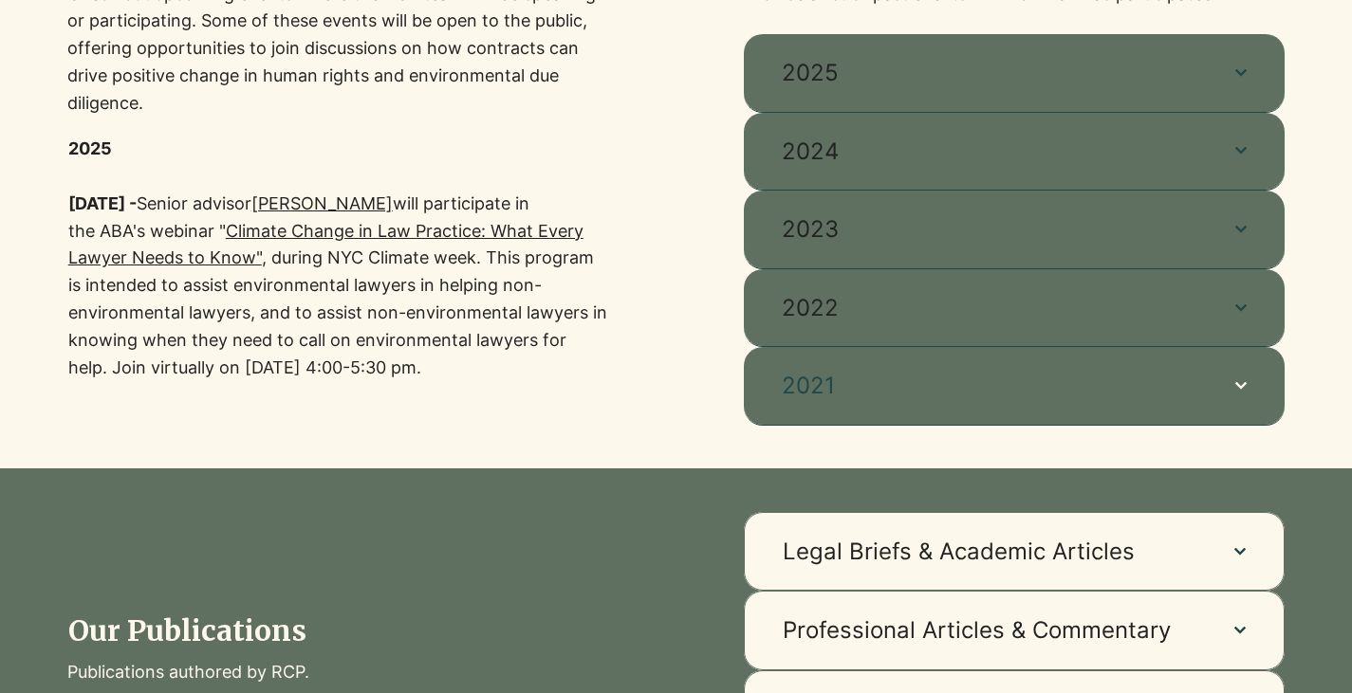
click at [807, 384] on span "2021" at bounding box center [989, 386] width 415 height 32
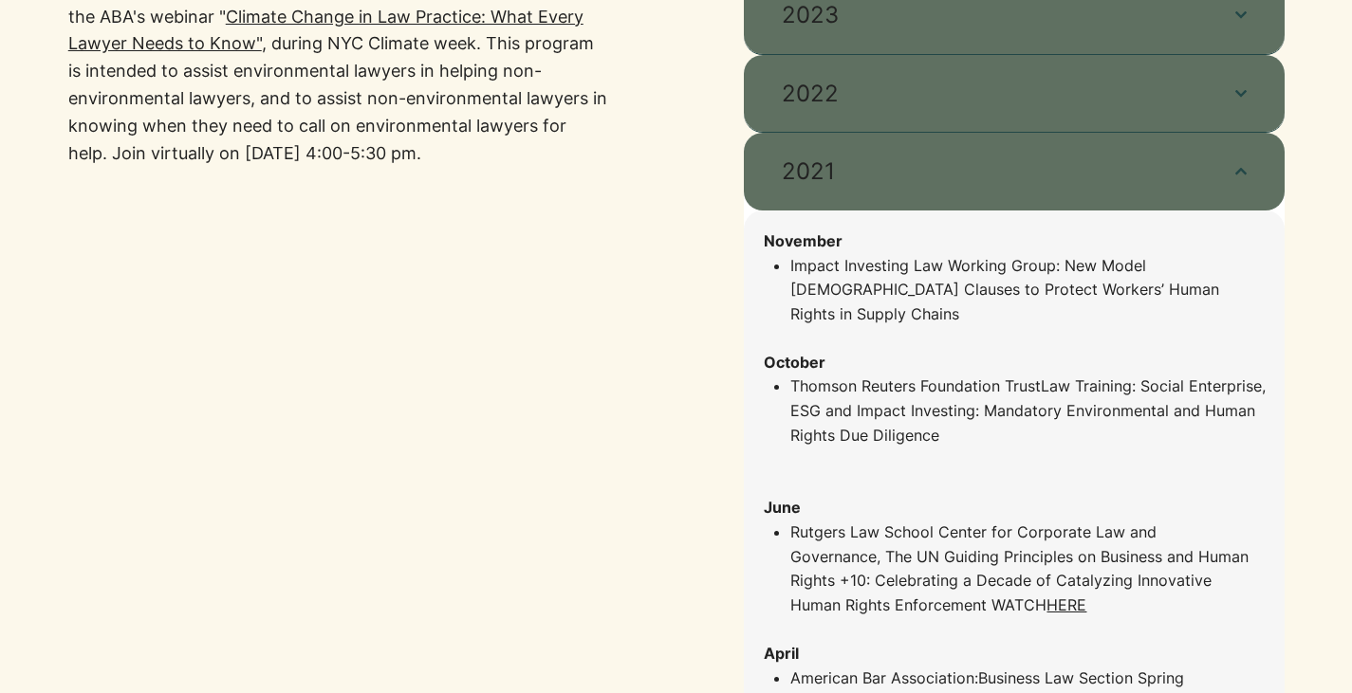
scroll to position [922, 0]
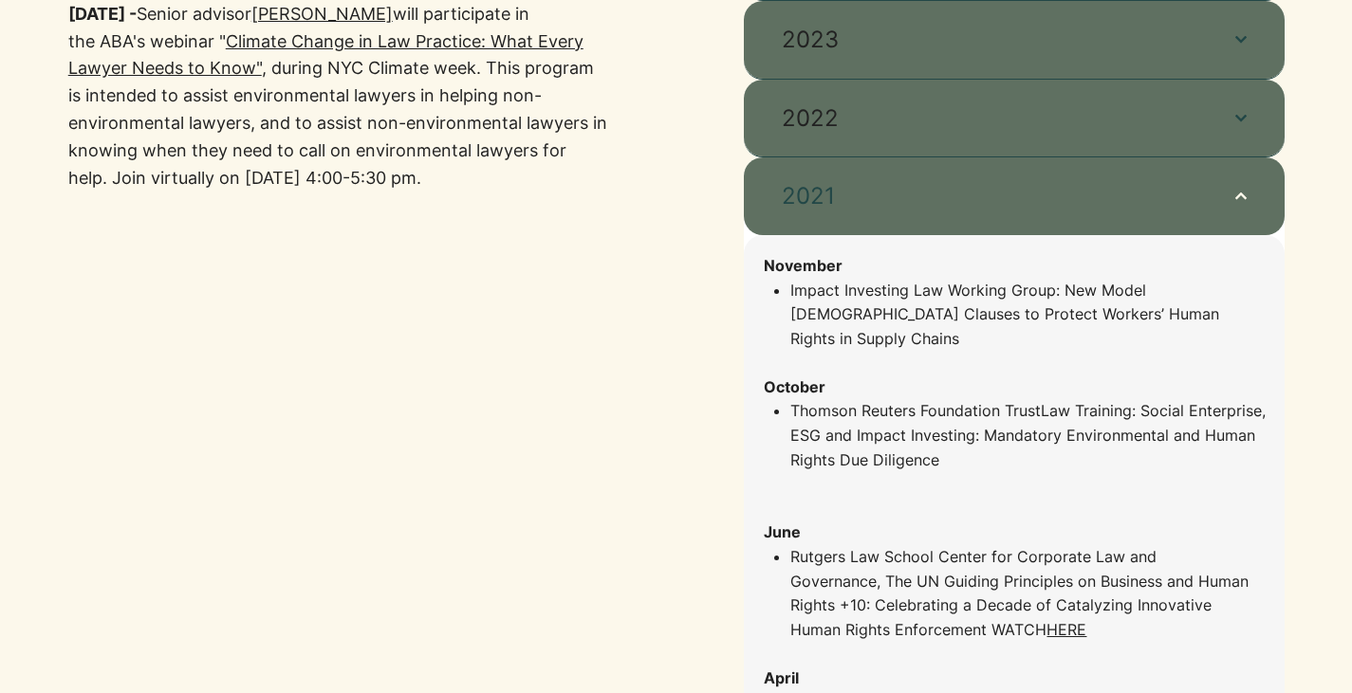
click at [792, 219] on button "2021" at bounding box center [1014, 196] width 541 height 78
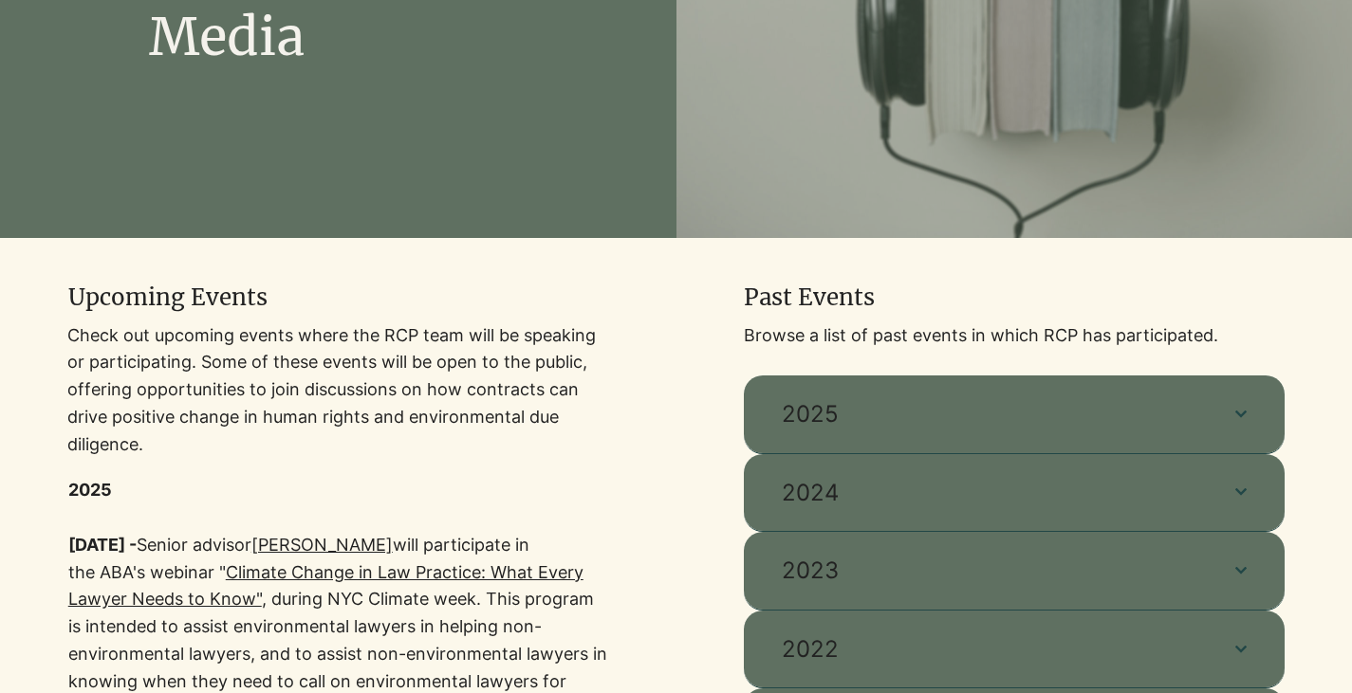
scroll to position [353, 0]
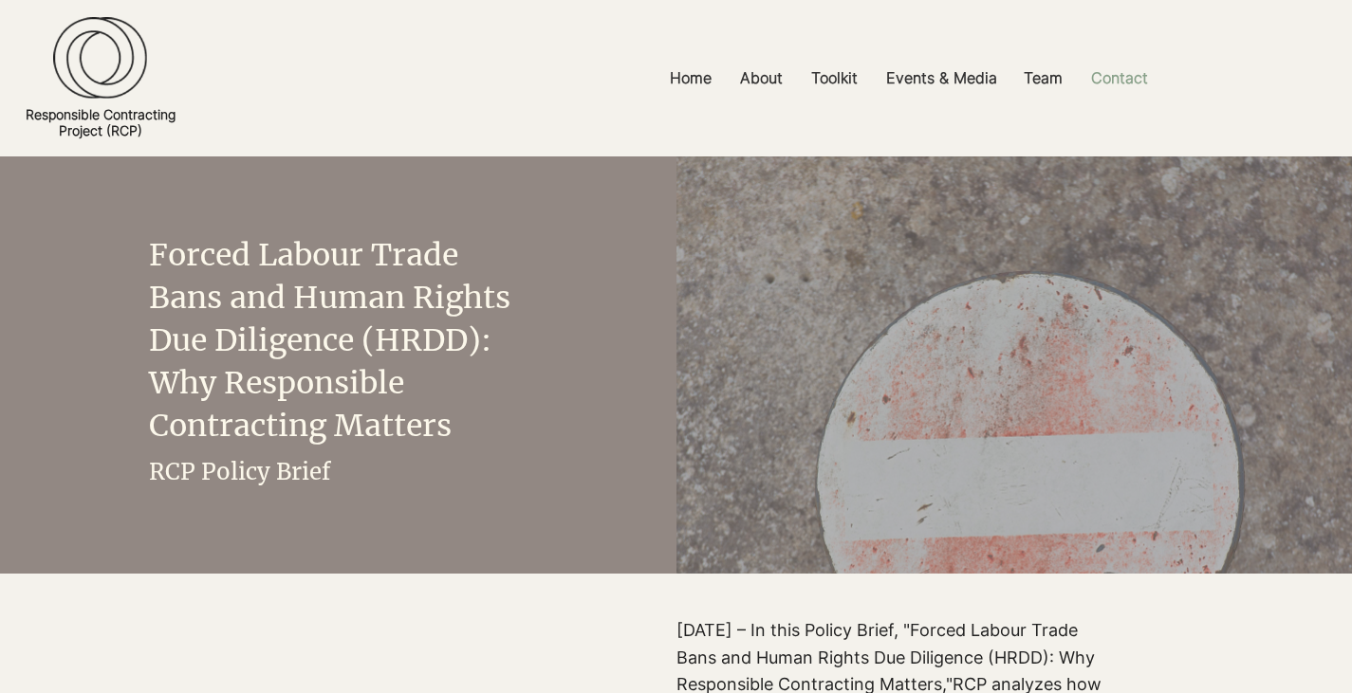
click at [1113, 74] on p "Contact" at bounding box center [1119, 78] width 76 height 43
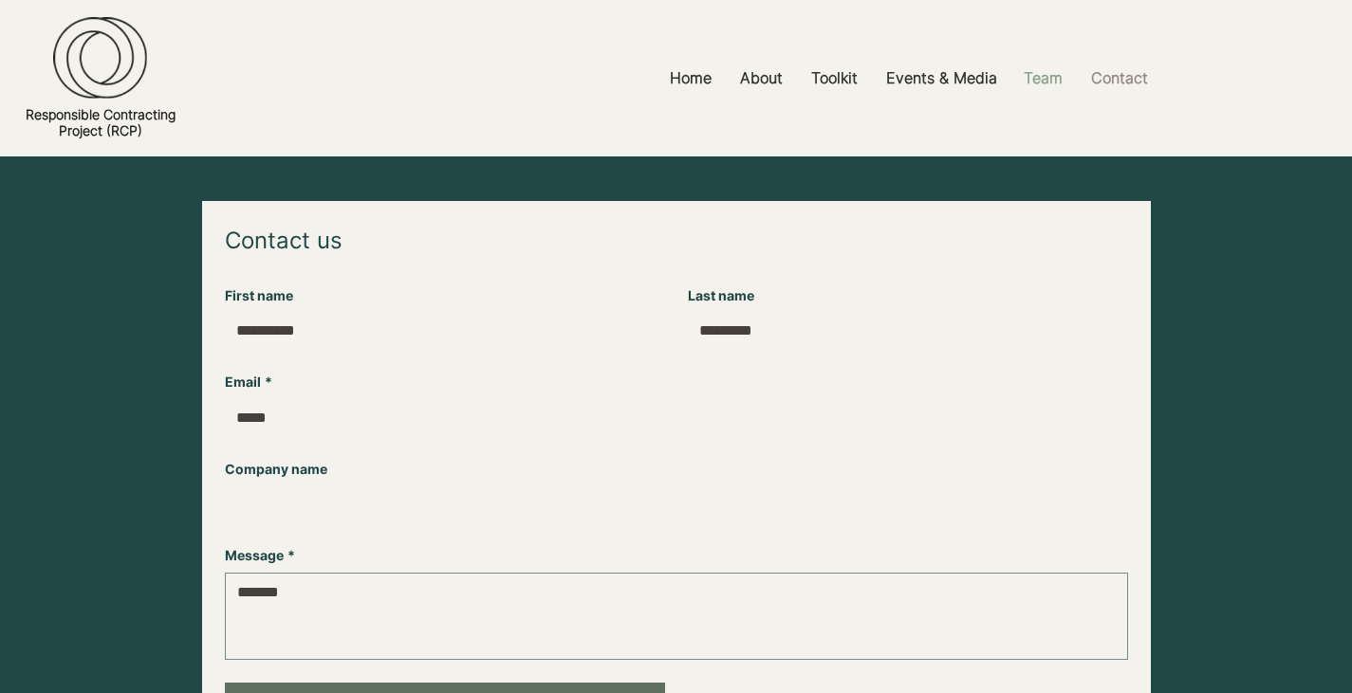
click at [1034, 81] on p "Team" at bounding box center [1043, 78] width 58 height 43
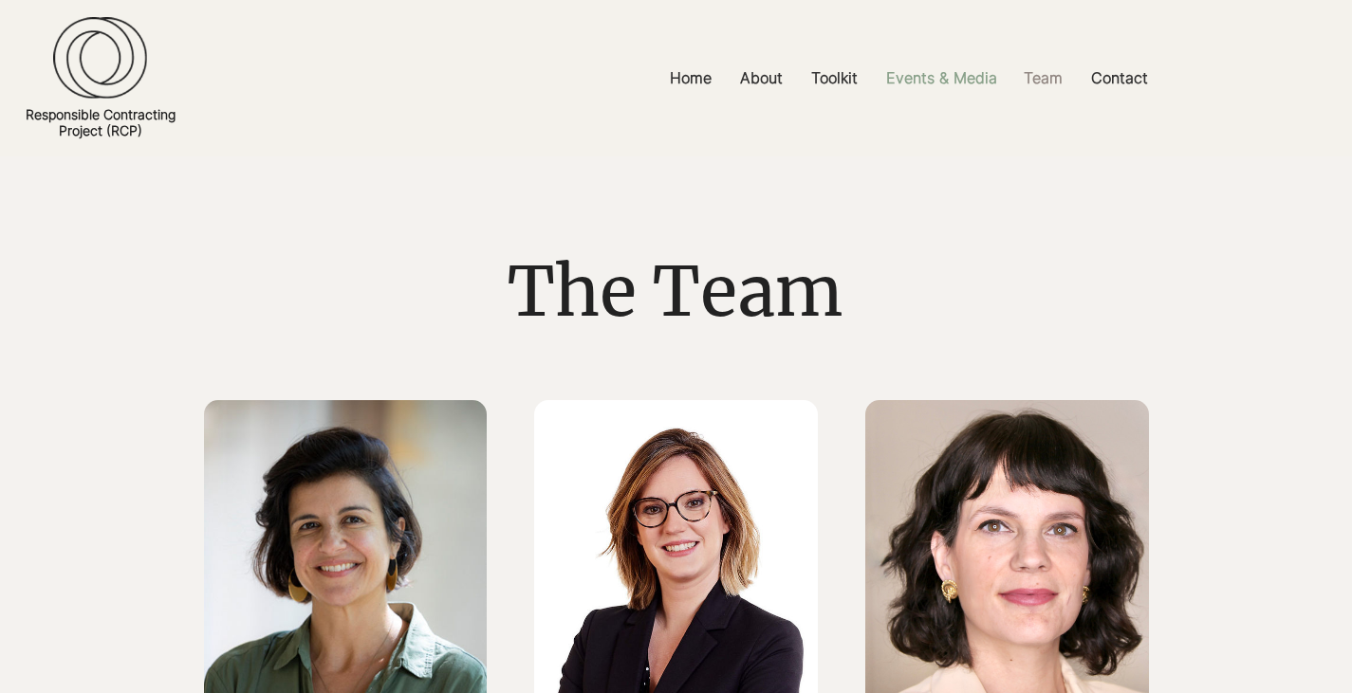
click at [930, 75] on p "Events & Media" at bounding box center [941, 78] width 130 height 43
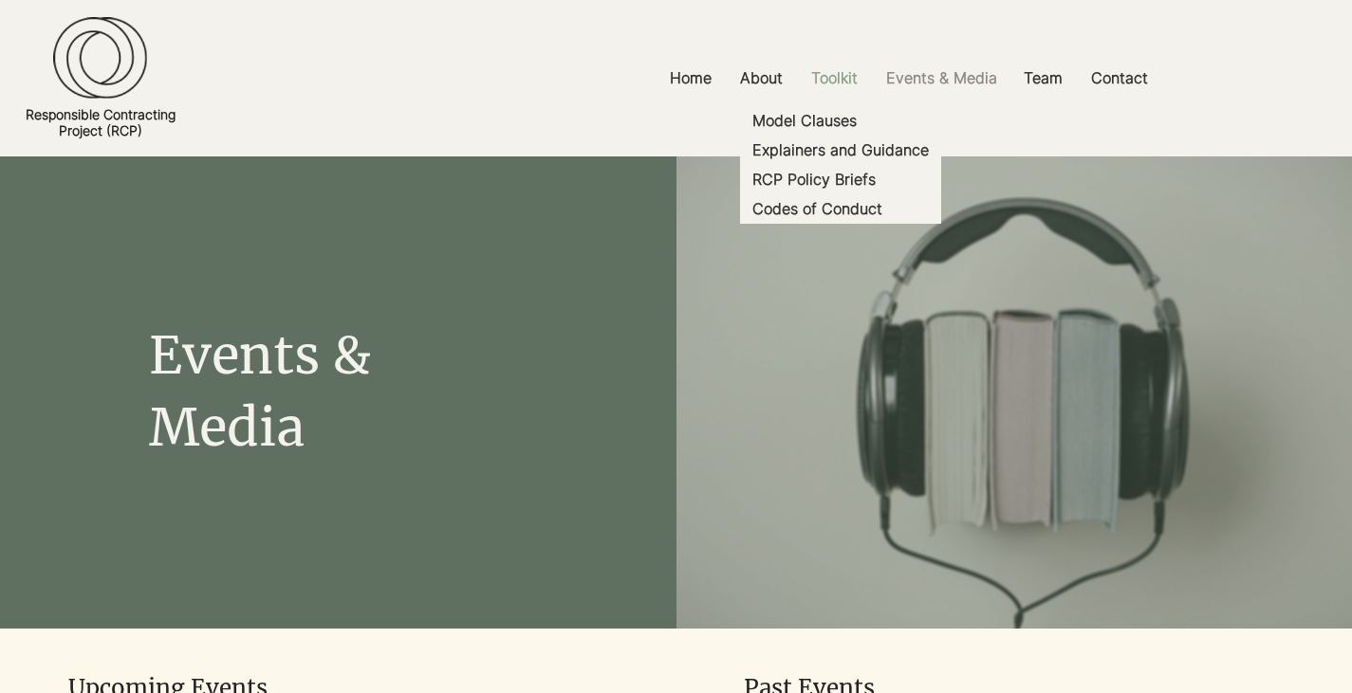
click at [832, 69] on p "Toolkit" at bounding box center [834, 78] width 65 height 43
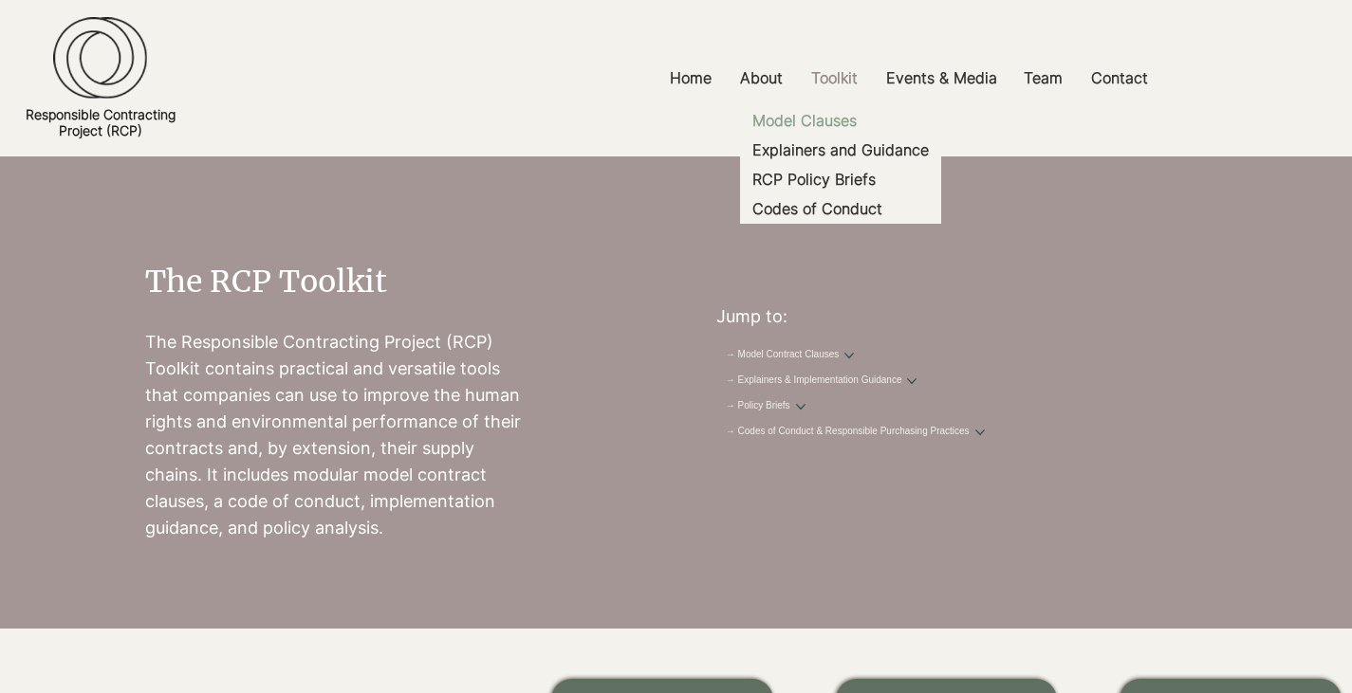
click at [835, 118] on p "Model Clauses" at bounding box center [805, 120] width 120 height 29
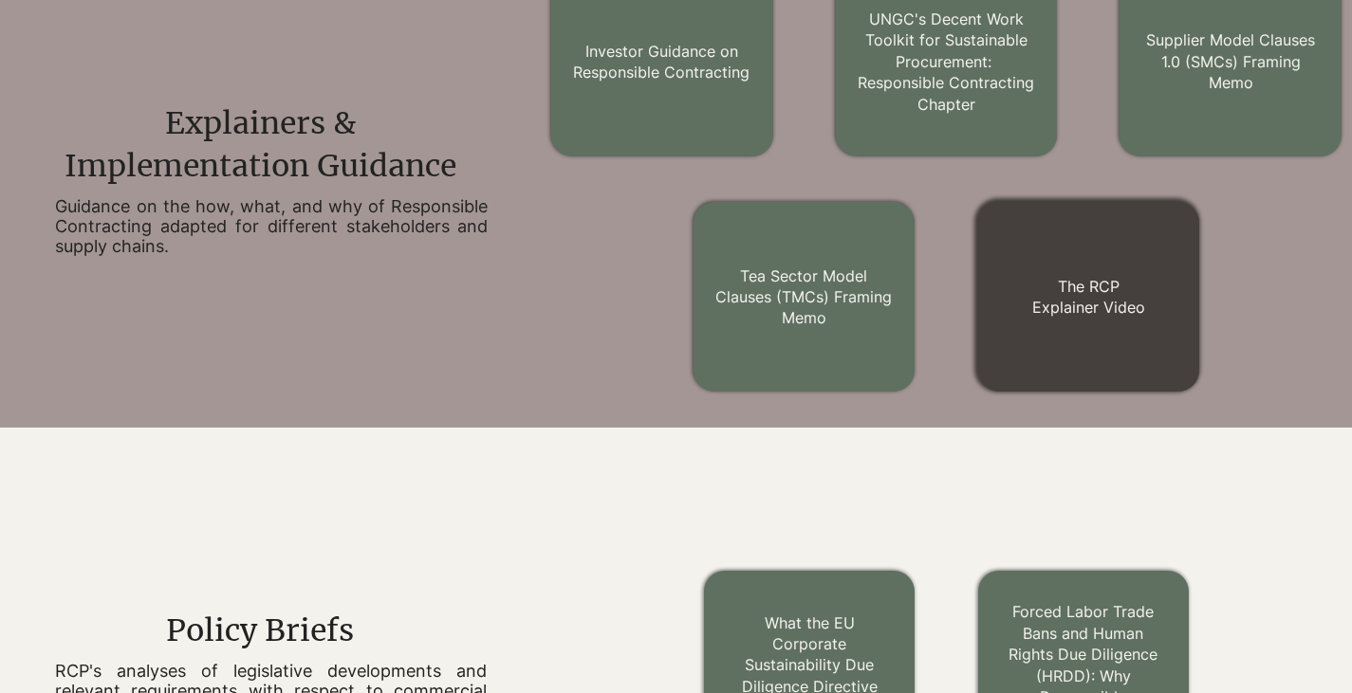
scroll to position [1110, 0]
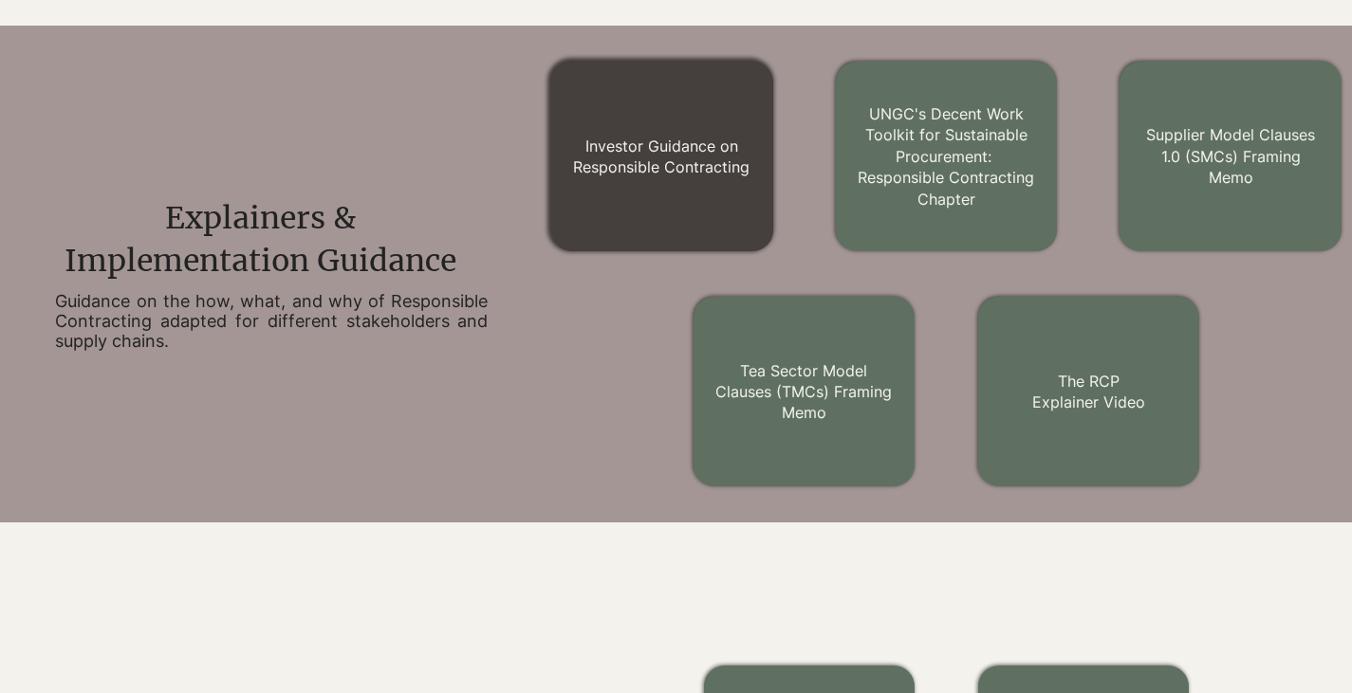
click at [673, 168] on link "Investor Guidance on Responsible Contracting" at bounding box center [661, 157] width 176 height 40
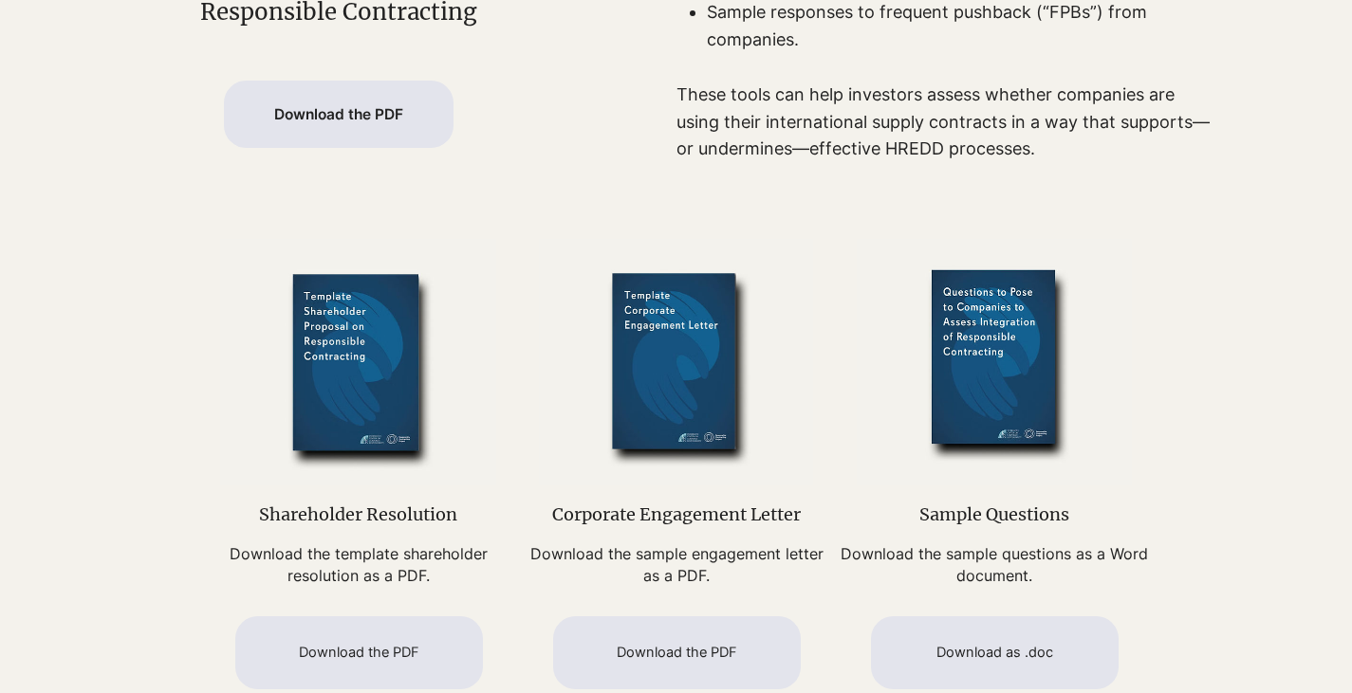
scroll to position [854, 0]
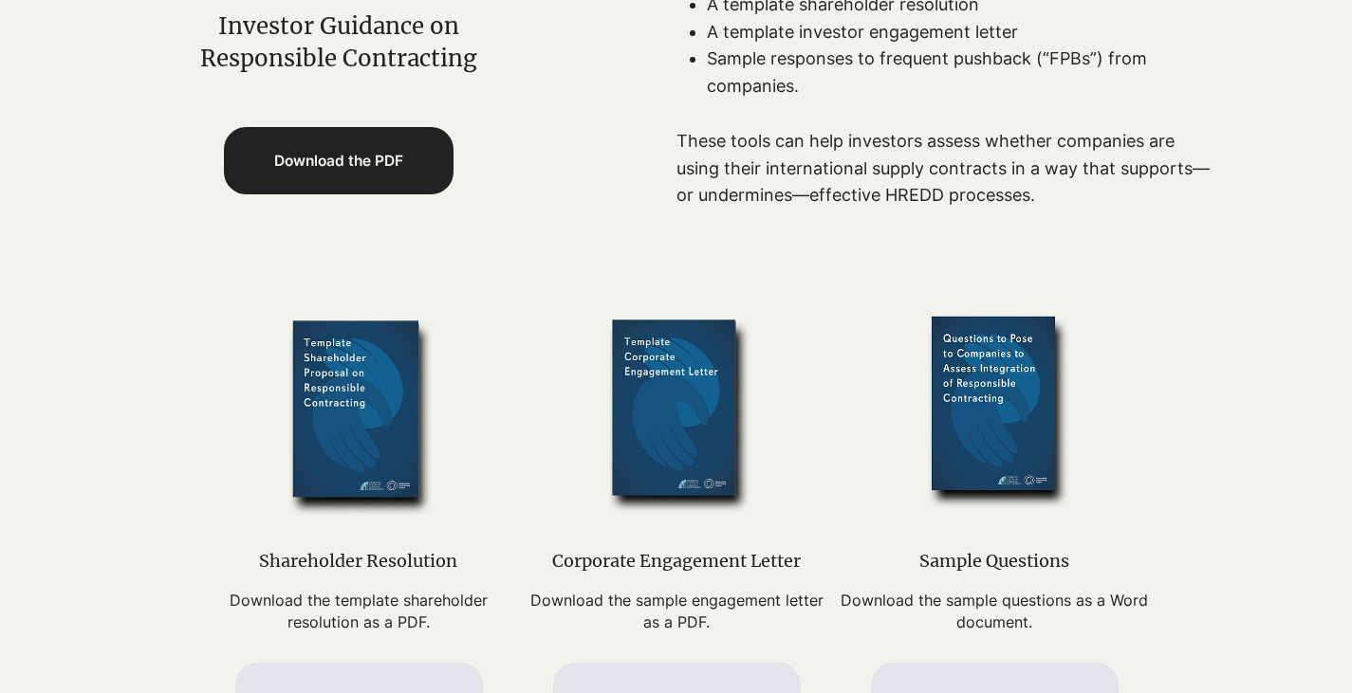
click at [368, 183] on link "Download the PDF" at bounding box center [339, 160] width 230 height 67
